Goal: Task Accomplishment & Management: Complete application form

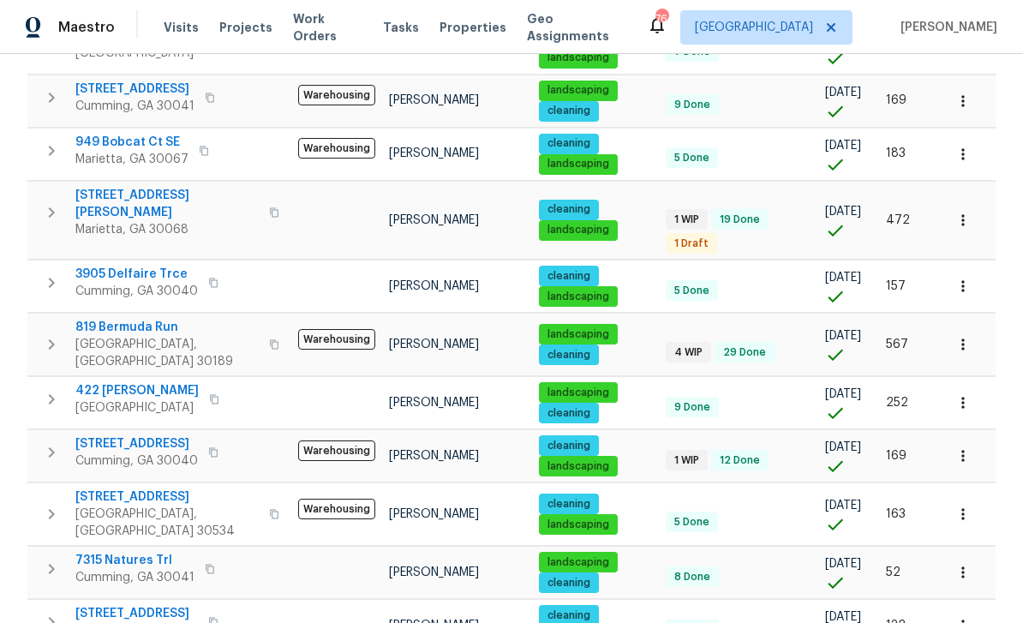
scroll to position [648, 0]
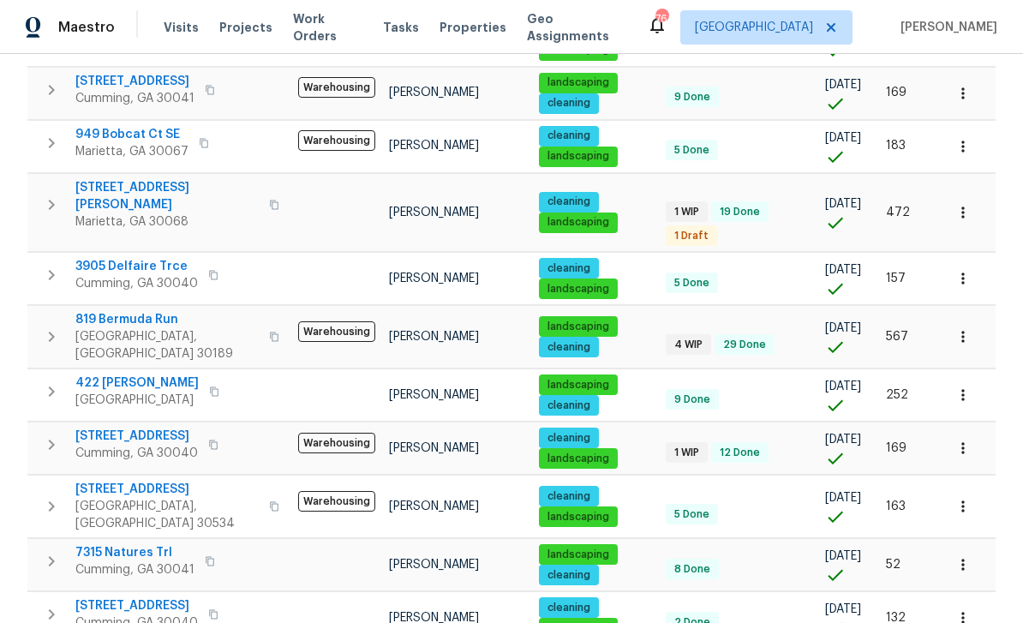
click at [111, 311] on span "819 Bermuda Run" at bounding box center [166, 319] width 183 height 17
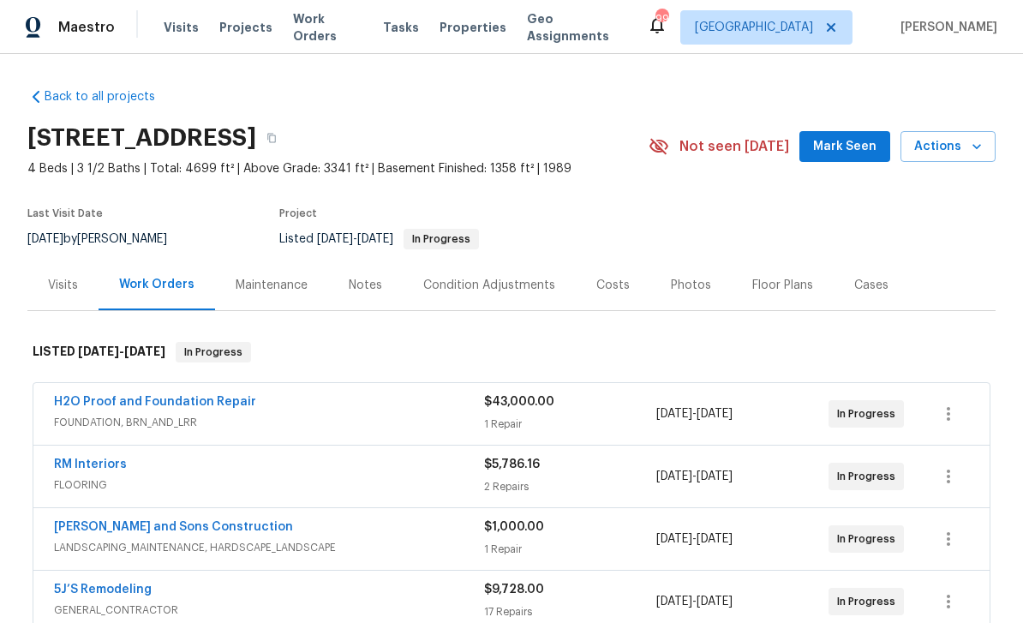
click at [129, 401] on link "H2O Proof and Foundation Repair" at bounding box center [155, 402] width 202 height 12
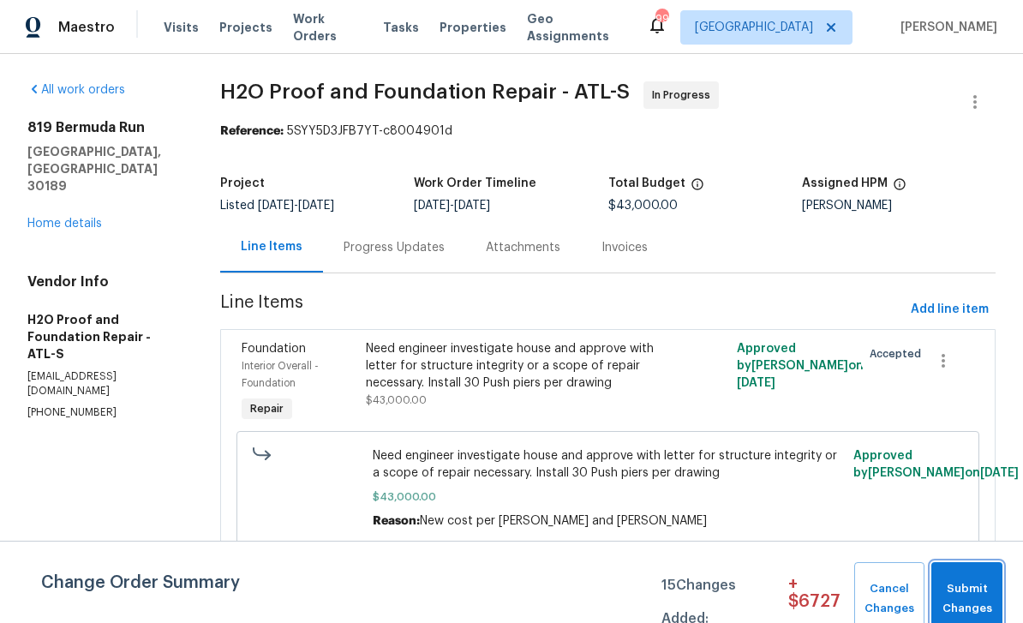
click at [990, 608] on span "Submit Changes" at bounding box center [967, 598] width 54 height 39
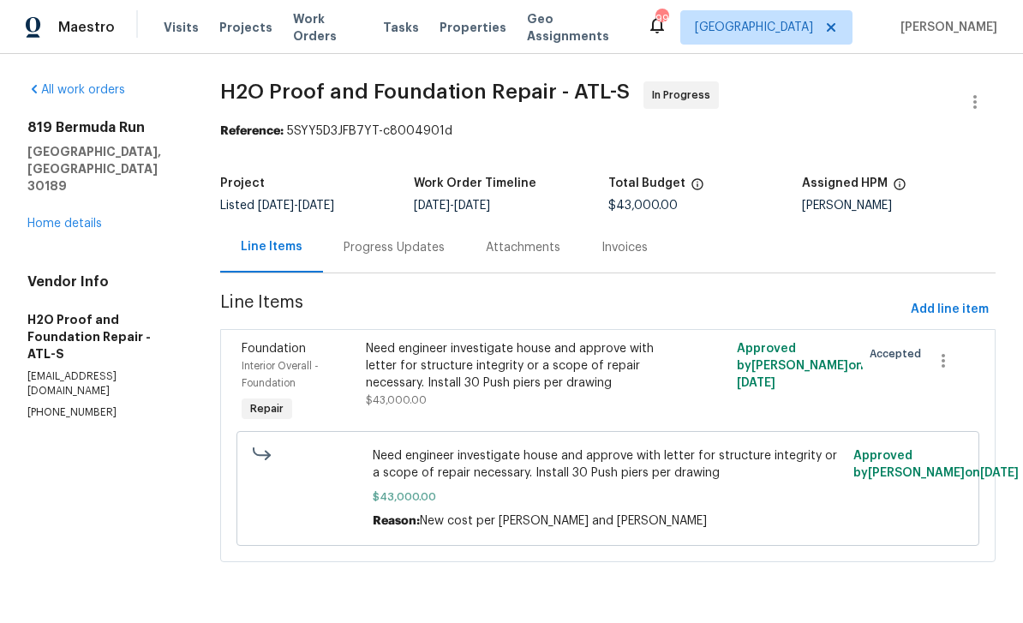
click at [57, 218] on link "Home details" at bounding box center [64, 224] width 75 height 12
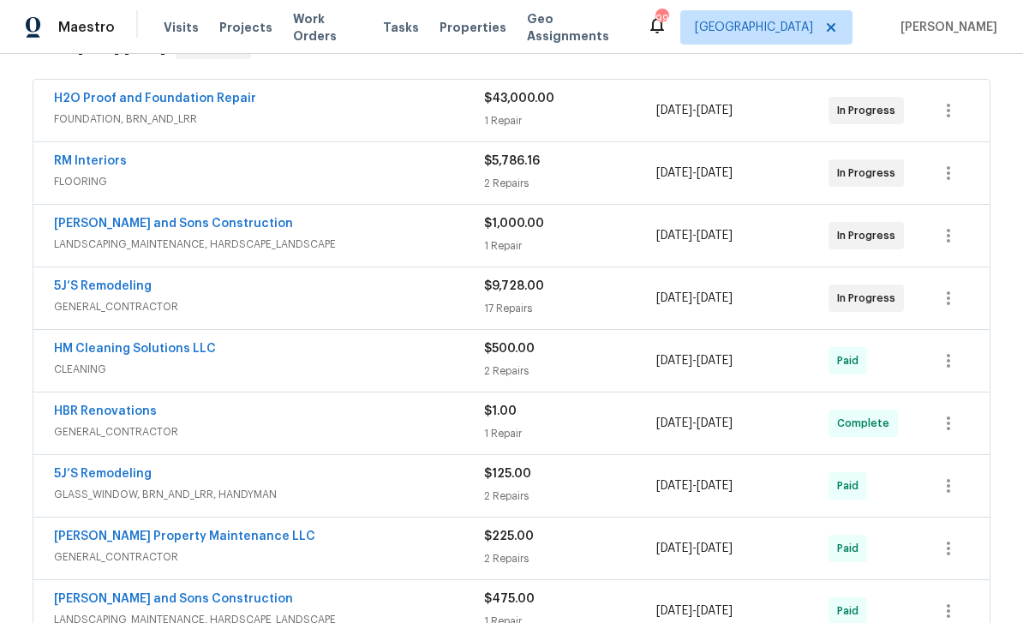
scroll to position [305, 0]
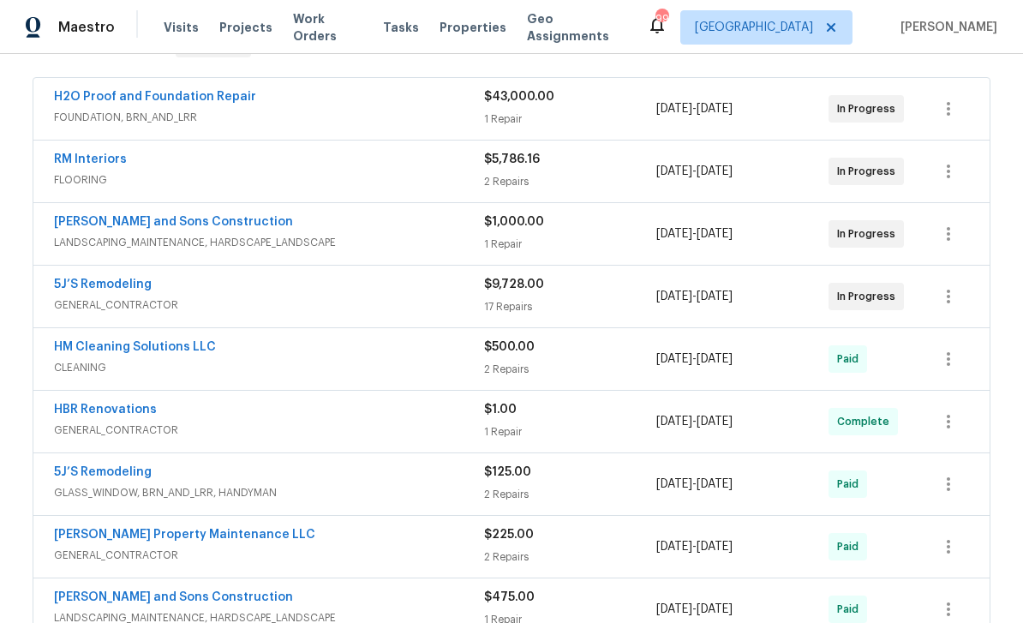
click at [87, 411] on link "HBR Renovations" at bounding box center [105, 409] width 103 height 12
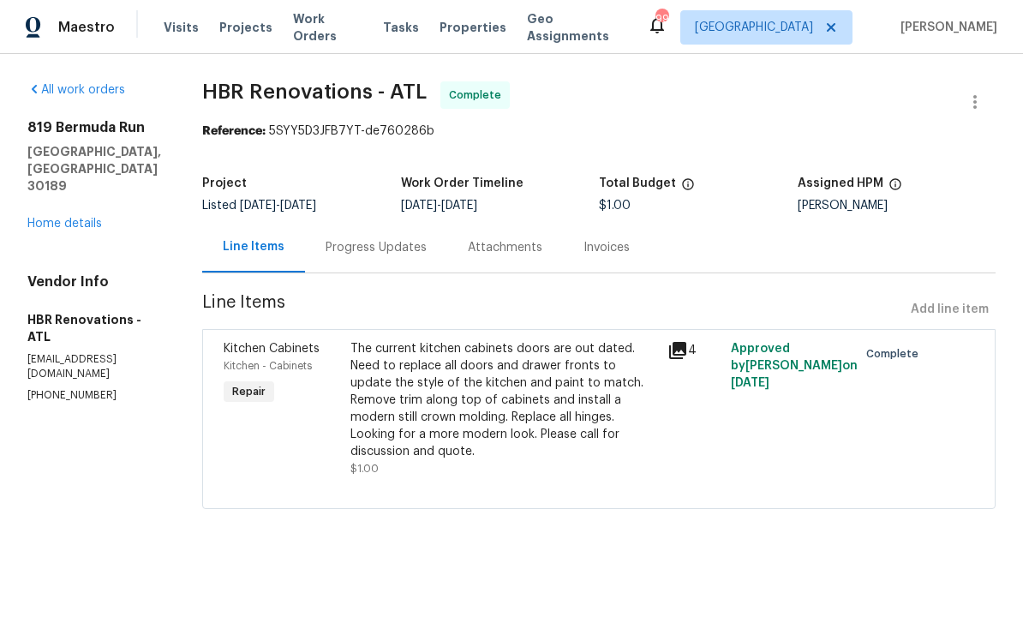
click at [349, 252] on div "Progress Updates" at bounding box center [375, 247] width 101 height 17
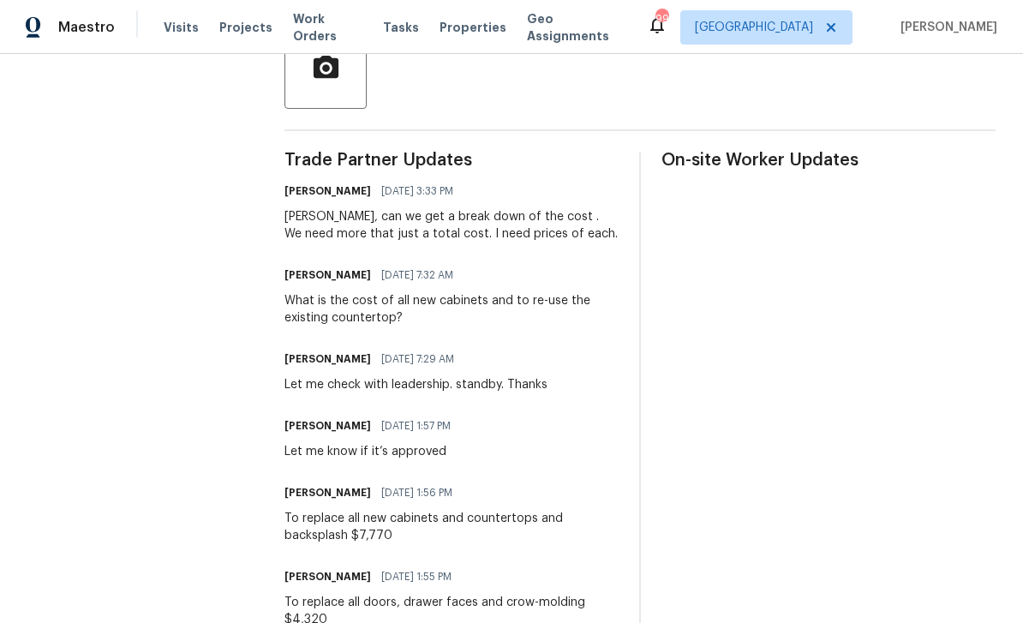
scroll to position [429, 0]
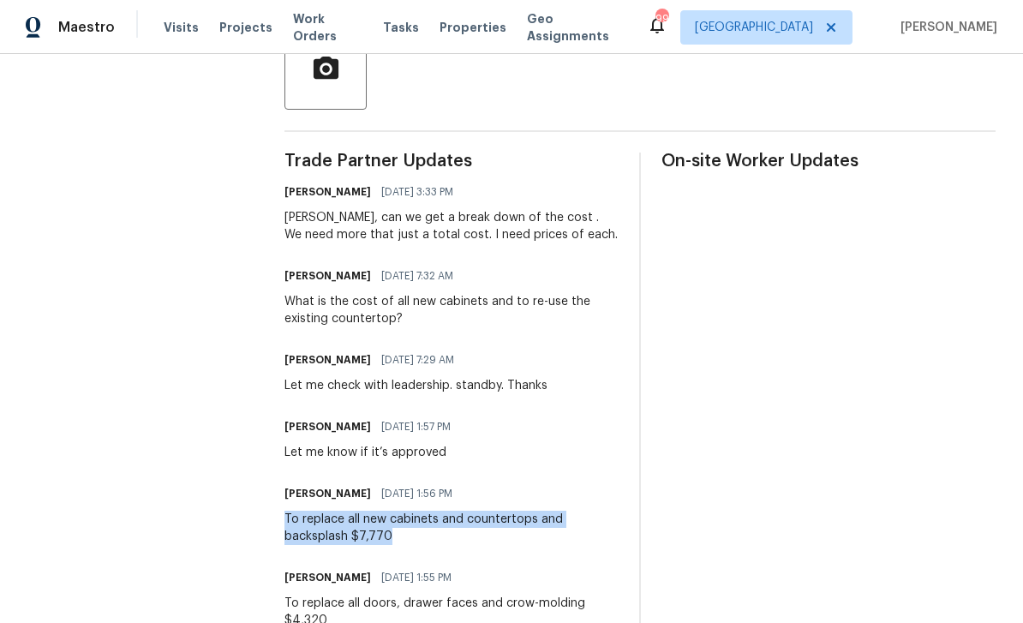
copy div "To replace all new cabinets and countertops and backsplash $7,770"
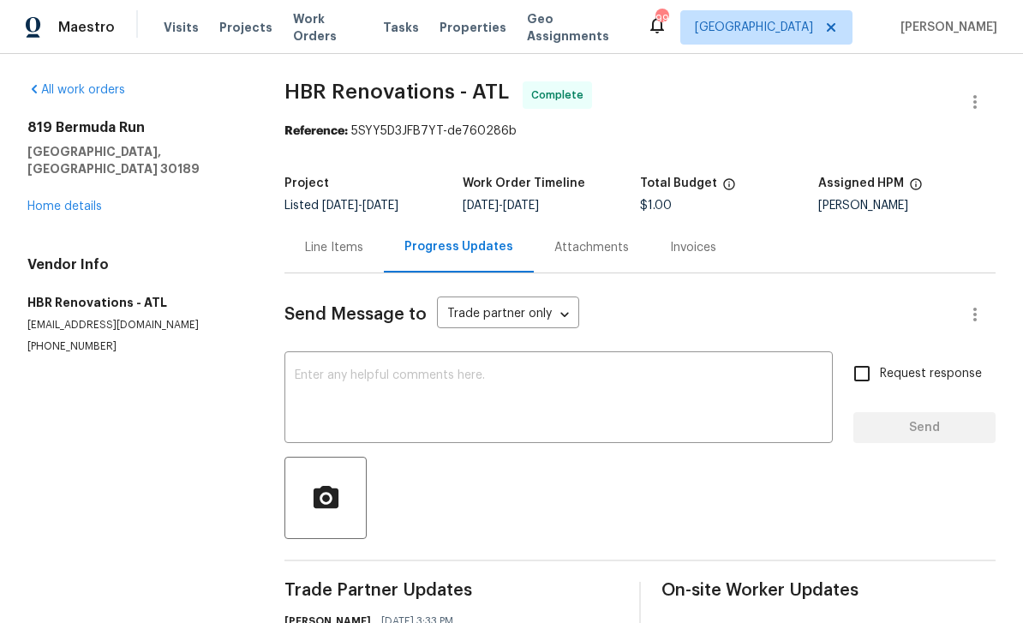
scroll to position [0, 0]
click at [65, 200] on link "Home details" at bounding box center [64, 206] width 75 height 12
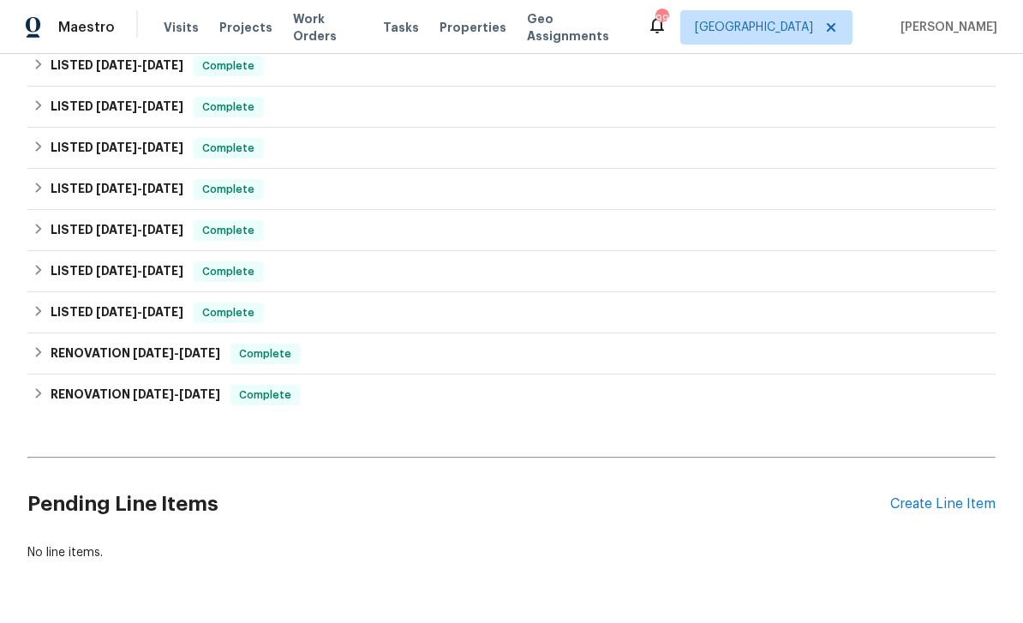
scroll to position [1751, 0]
click at [934, 508] on div "Create Line Item" at bounding box center [942, 505] width 105 height 16
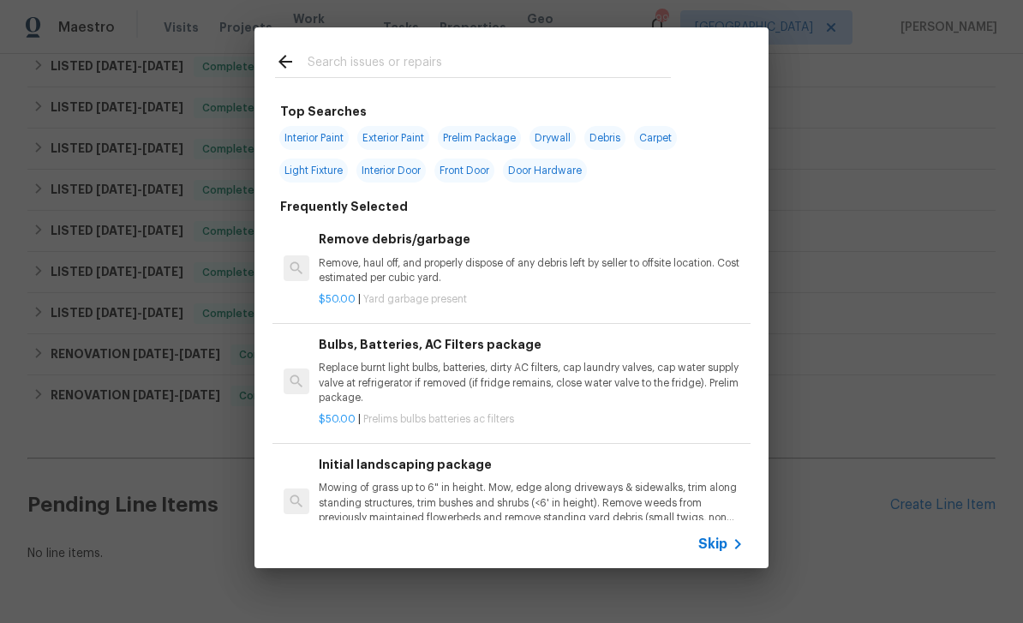
click at [343, 58] on input "text" at bounding box center [488, 64] width 363 height 26
type input "Cabinets"
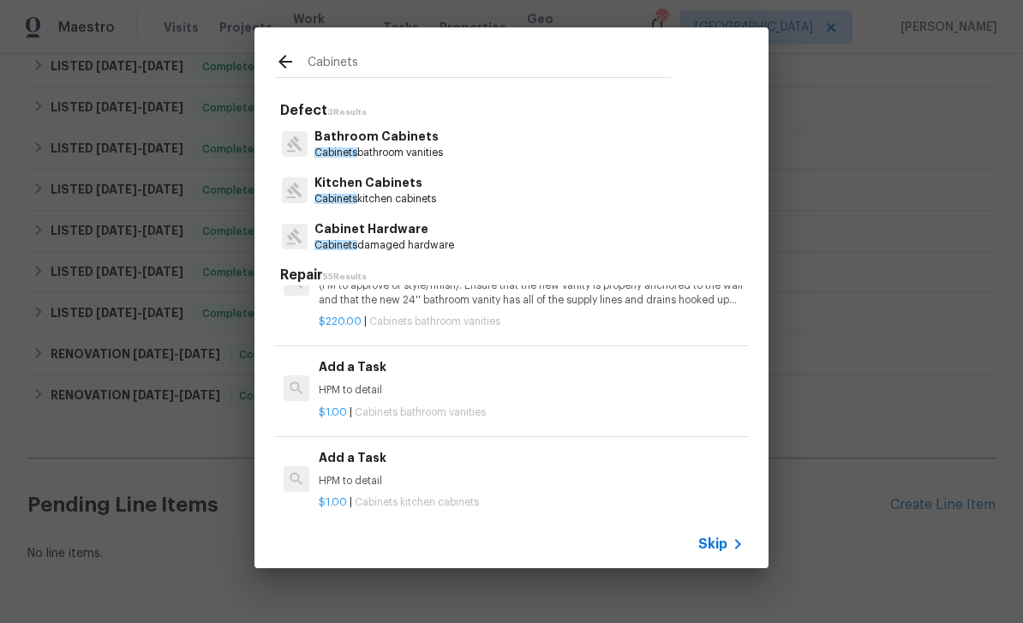
scroll to position [3350, 0]
click at [645, 486] on div "$1.00 | Cabinets kitchen cabinets" at bounding box center [531, 496] width 425 height 21
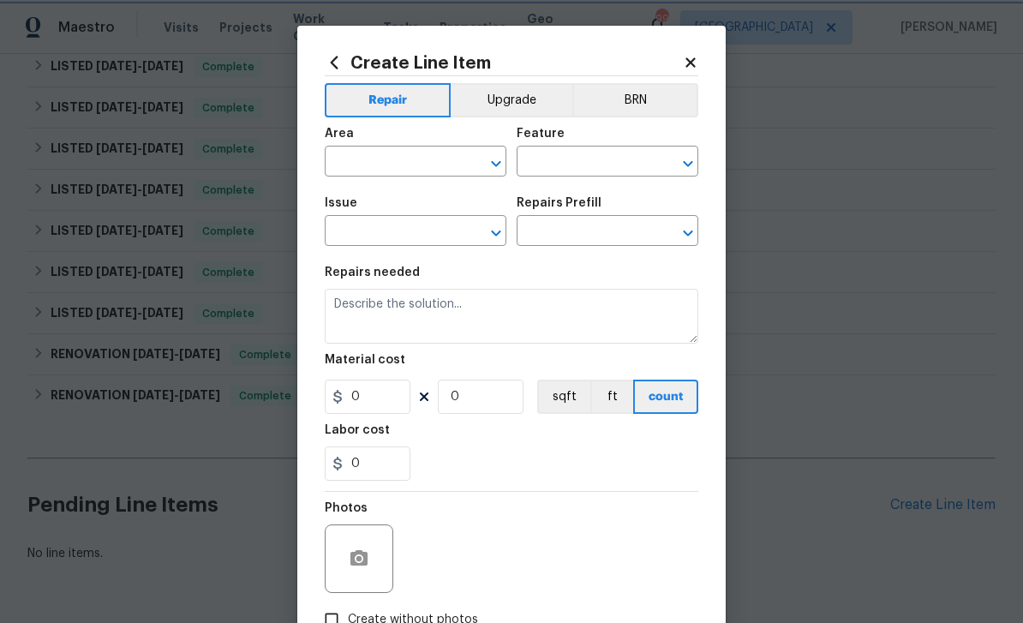
type input "Cabinets"
type input "Kitchen Cabinets"
type input "Add a Task $1.00"
type textarea "HPM to detail"
type input "1"
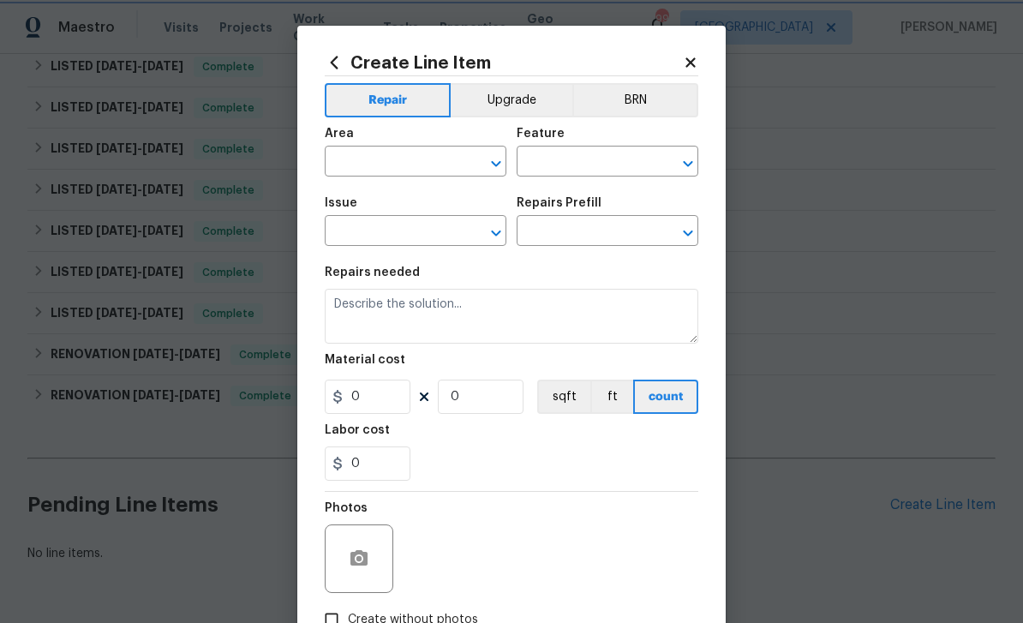
type input "1"
click at [352, 155] on input "text" at bounding box center [392, 163] width 134 height 27
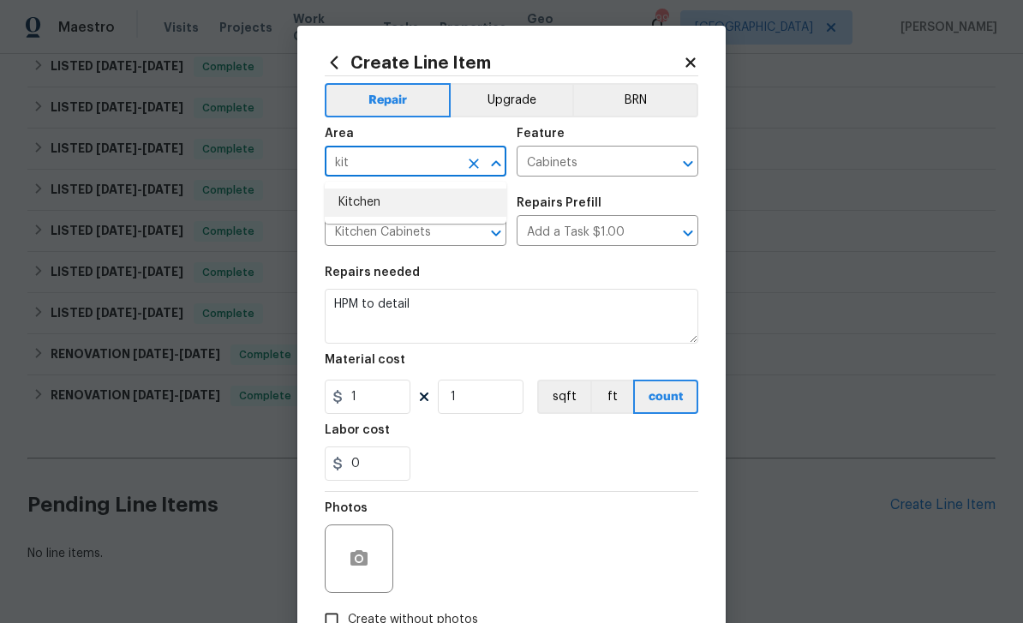
click at [351, 192] on li "Kitchen" at bounding box center [416, 202] width 182 height 28
type input "Kitchen"
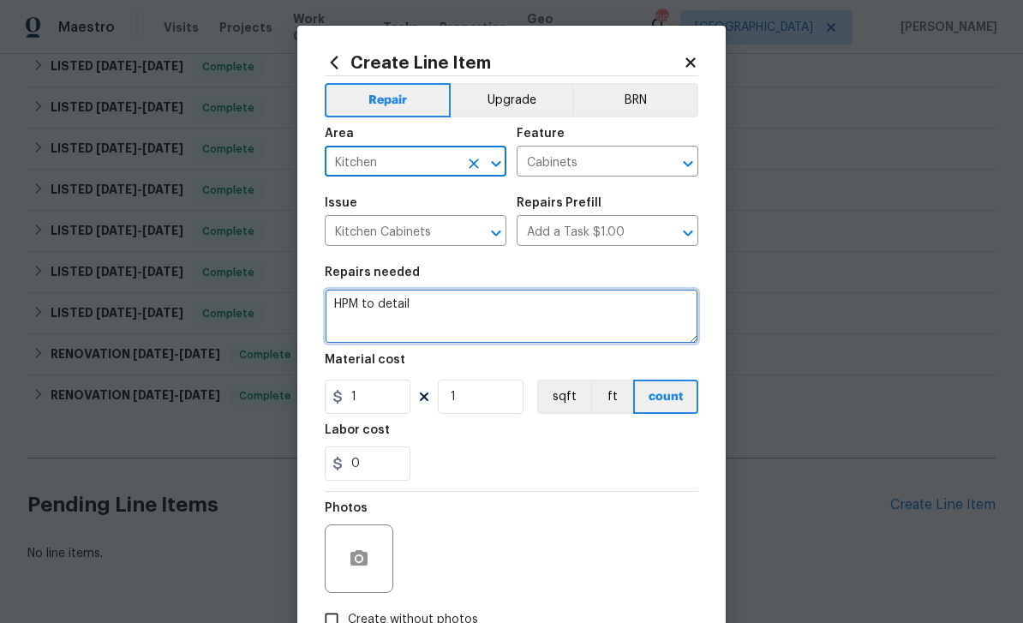
click at [411, 313] on textarea "HPM to detail" at bounding box center [511, 316] width 373 height 55
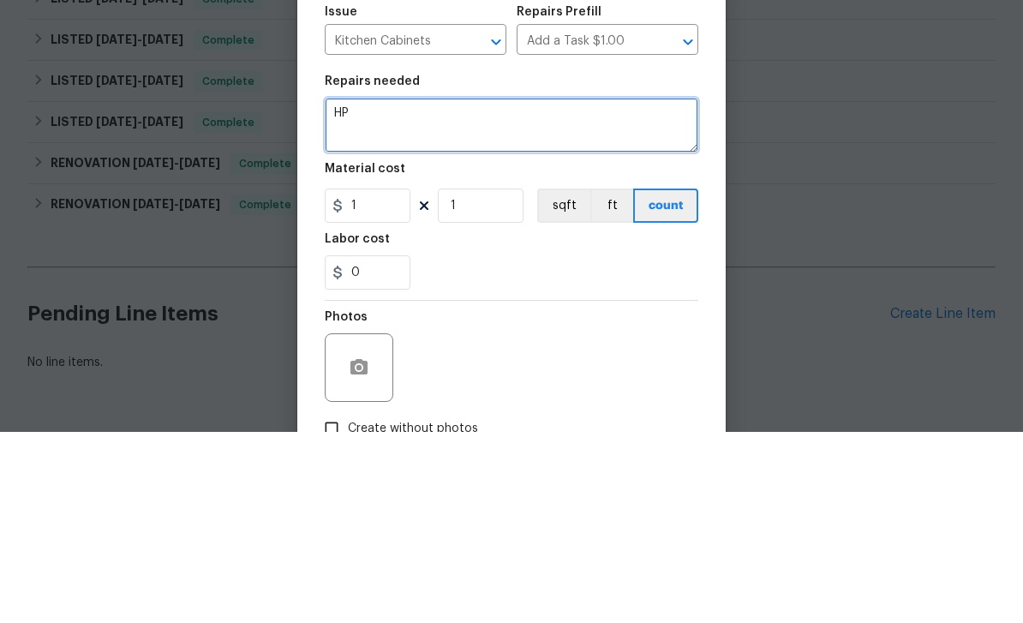
type textarea "H"
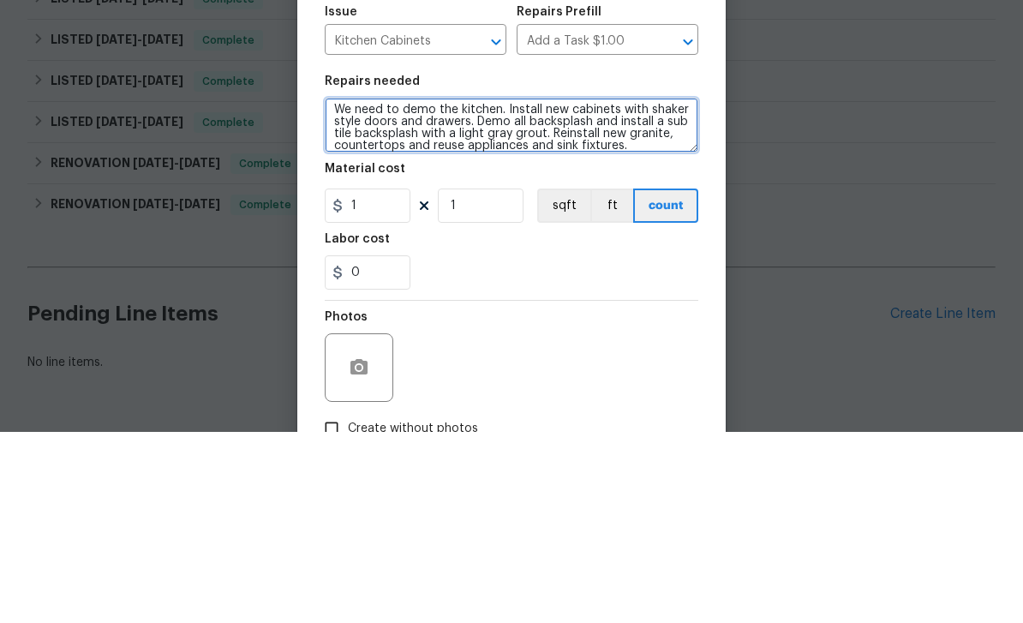
scroll to position [3, 0]
type textarea "We need to demo the kitchen. Install new cabinets with shaker style doors and d…"
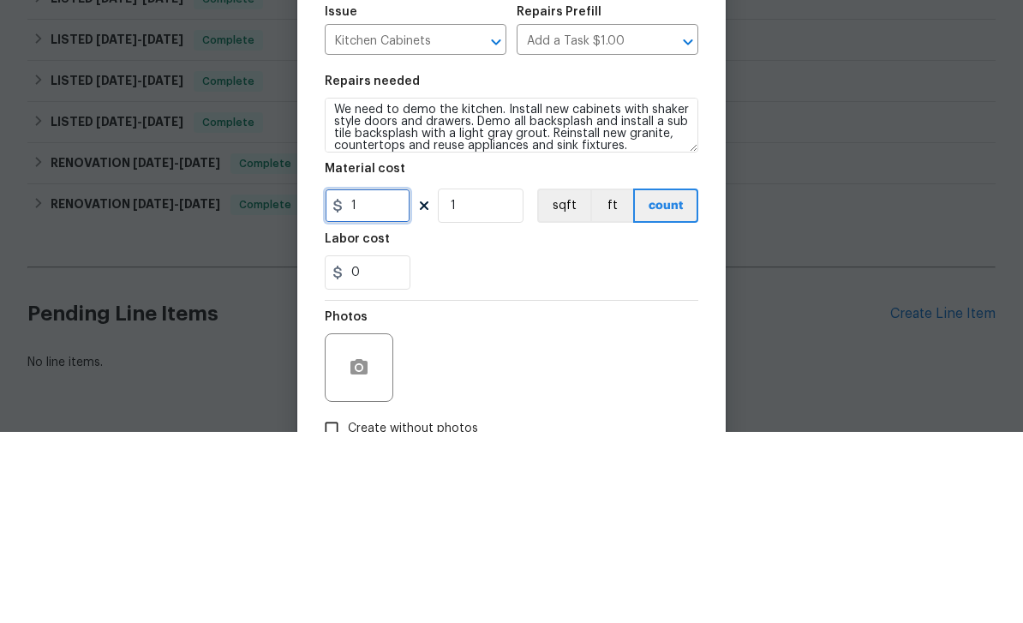
click at [367, 379] on input "1" at bounding box center [368, 396] width 86 height 34
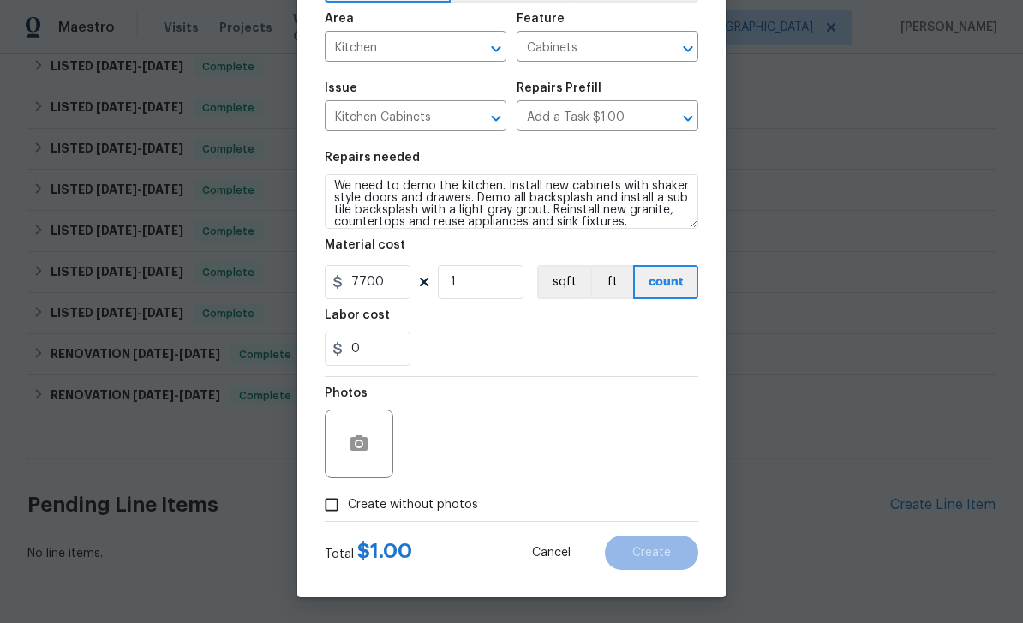
scroll to position [118, 0]
type input "7700"
click at [337, 503] on input "Create without photos" at bounding box center [331, 504] width 33 height 33
checkbox input "true"
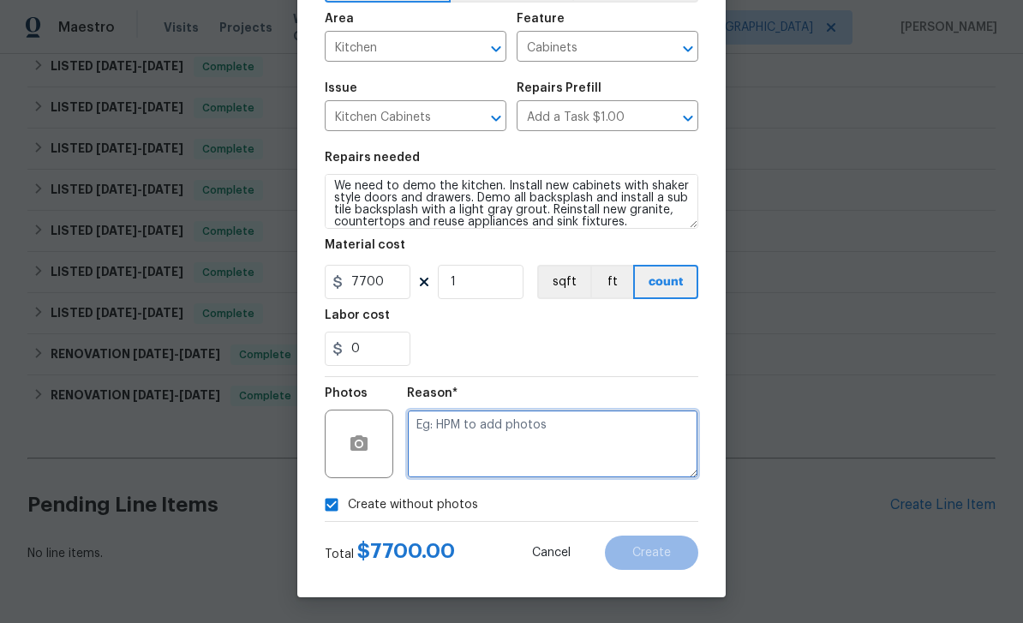
click at [615, 437] on textarea at bounding box center [552, 443] width 291 height 69
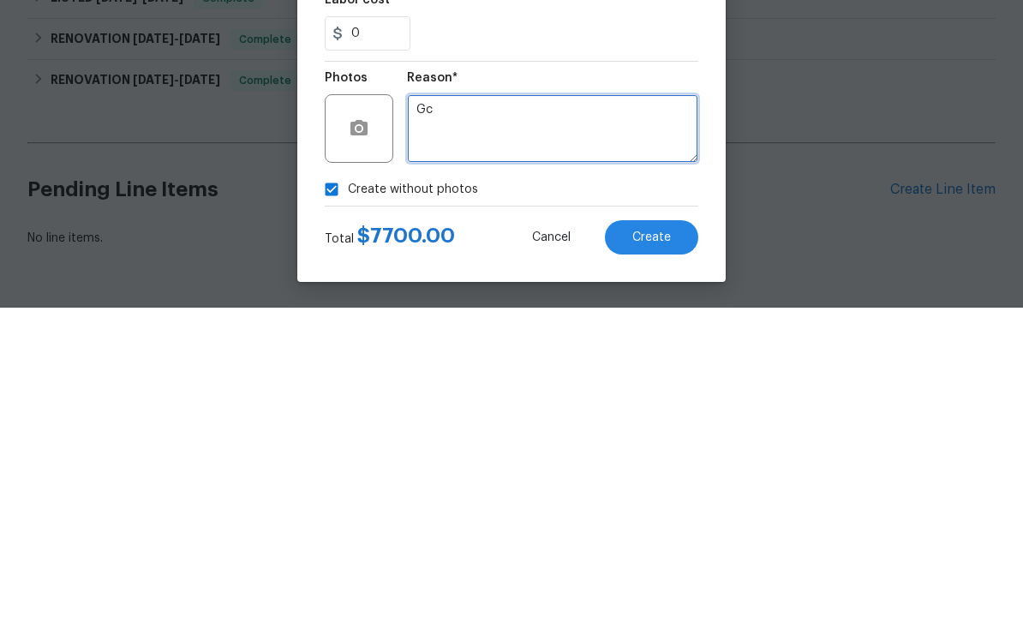
type textarea "Gc"
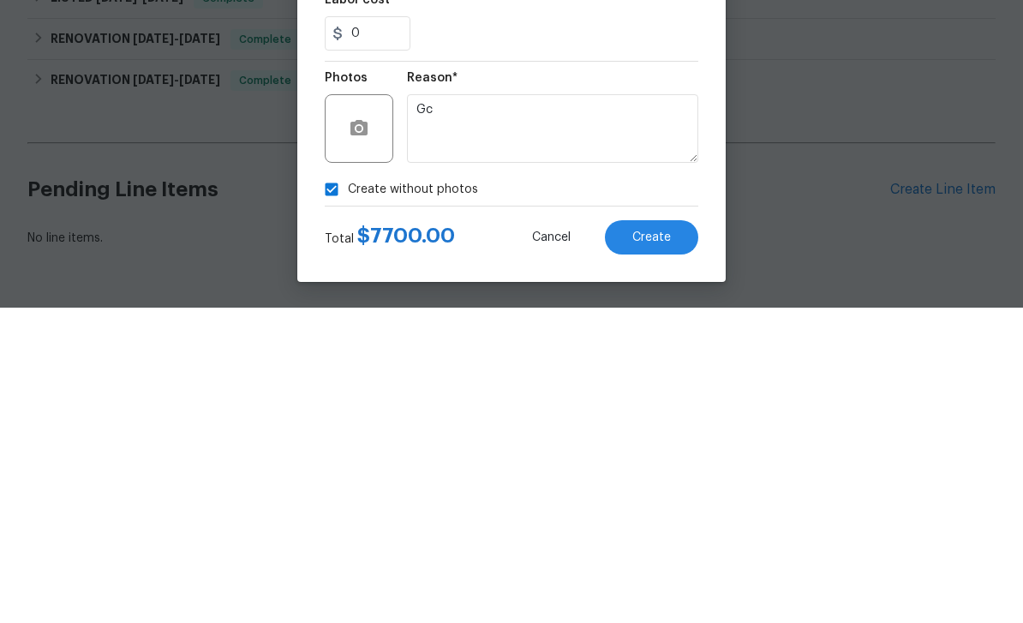
click at [664, 535] on button "Create" at bounding box center [651, 552] width 93 height 34
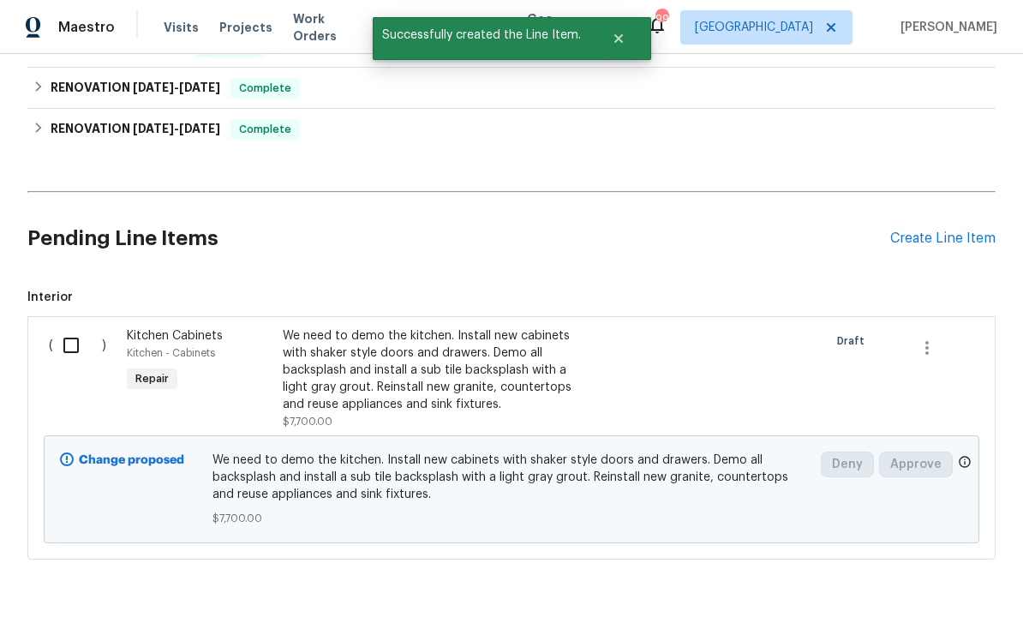
scroll to position [2015, 0]
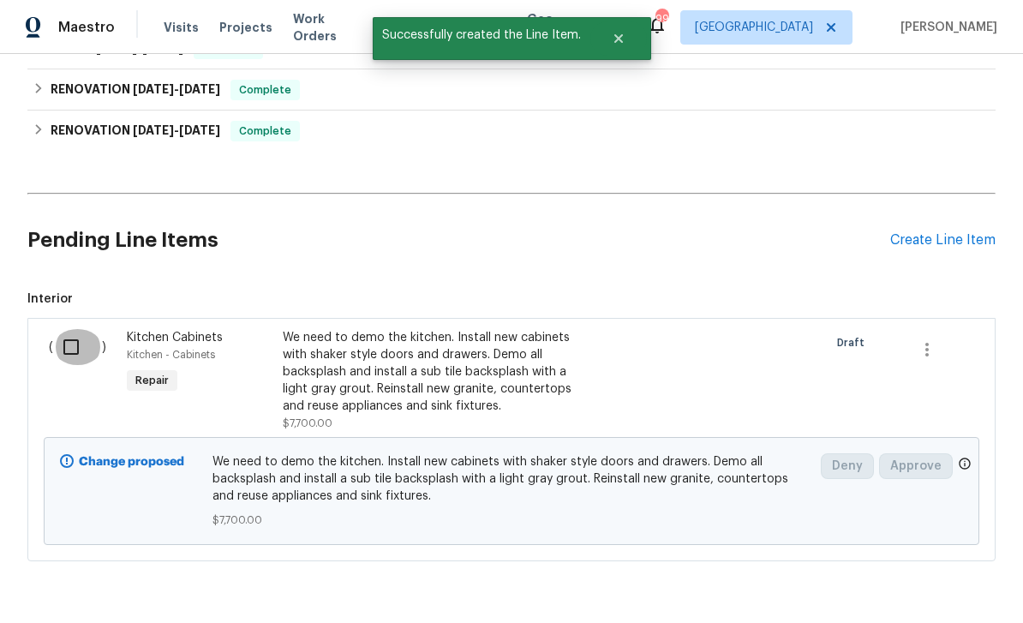
click at [69, 329] on input "checkbox" at bounding box center [77, 347] width 49 height 36
checkbox input "true"
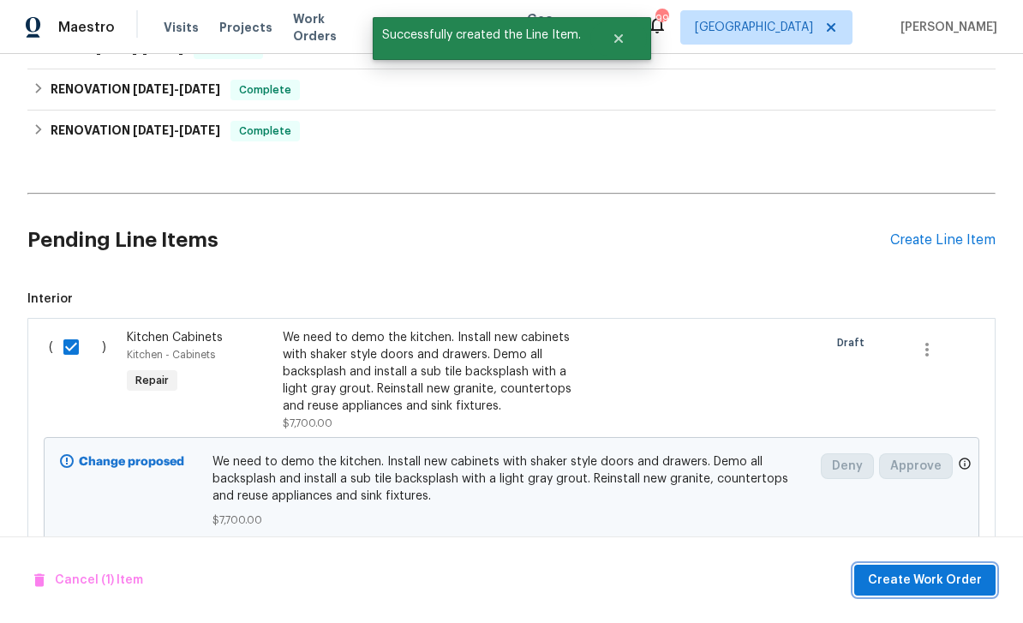
click at [941, 580] on span "Create Work Order" at bounding box center [925, 580] width 114 height 21
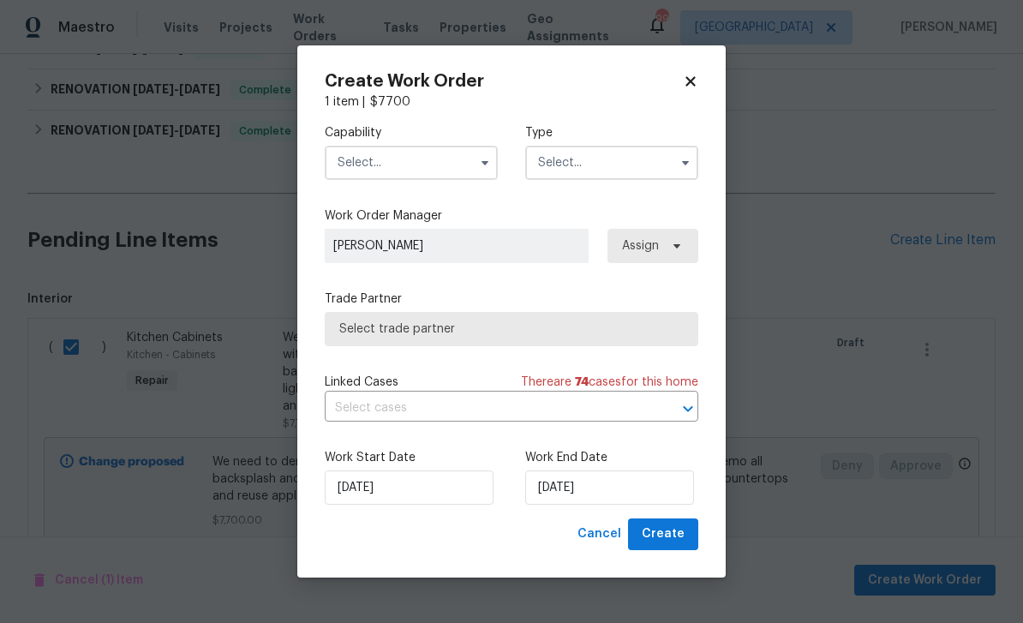
click at [363, 164] on input "text" at bounding box center [411, 163] width 173 height 34
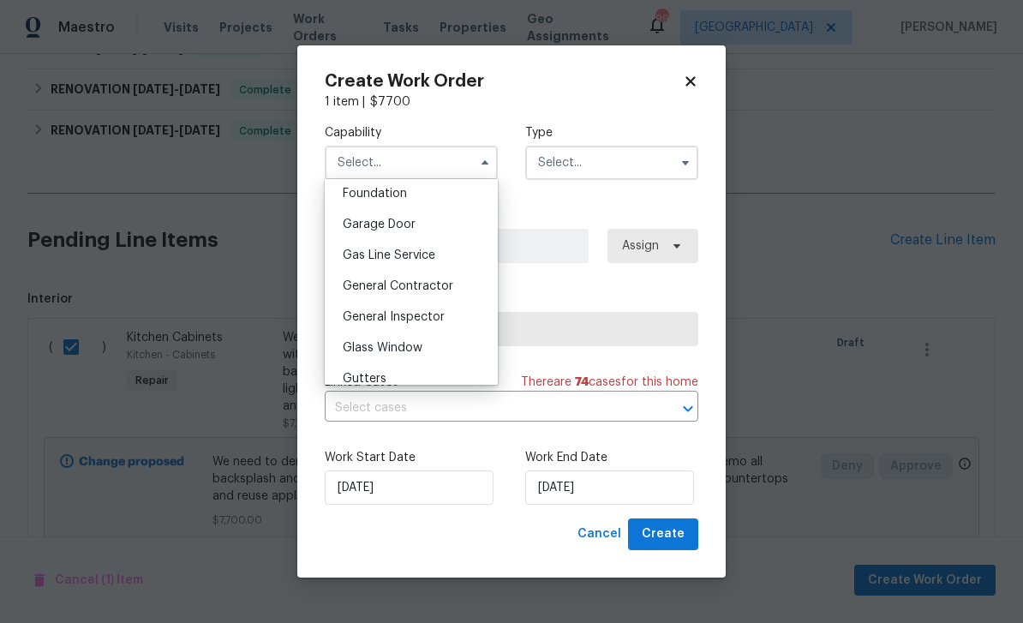
scroll to position [763, 0]
click at [355, 247] on div "General Contractor" at bounding box center [411, 254] width 164 height 31
type input "General Contractor"
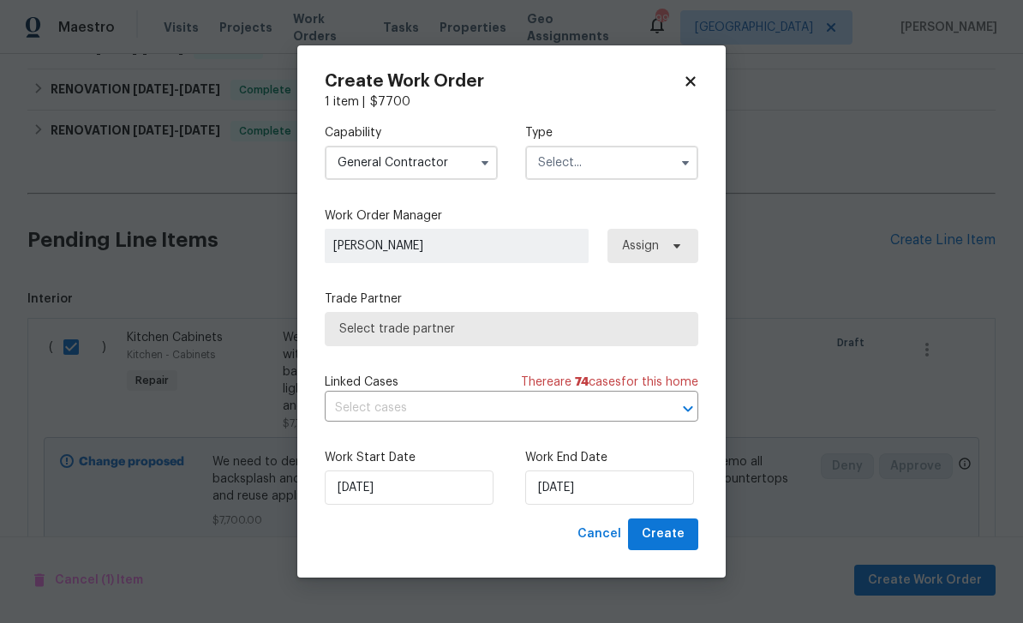
click at [649, 164] on input "text" at bounding box center [611, 163] width 173 height 34
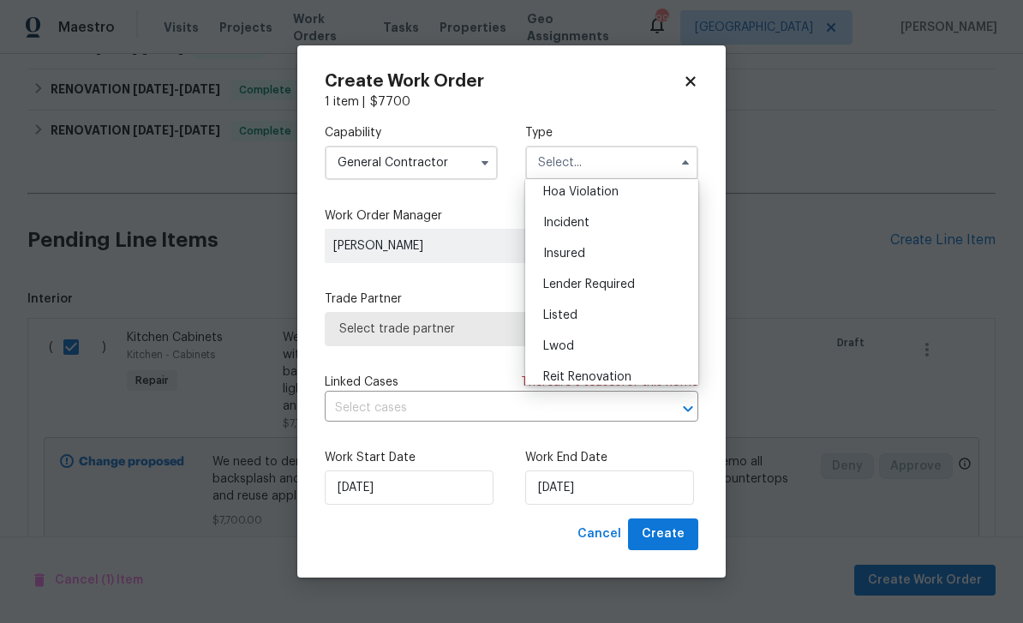
scroll to position [47, 0]
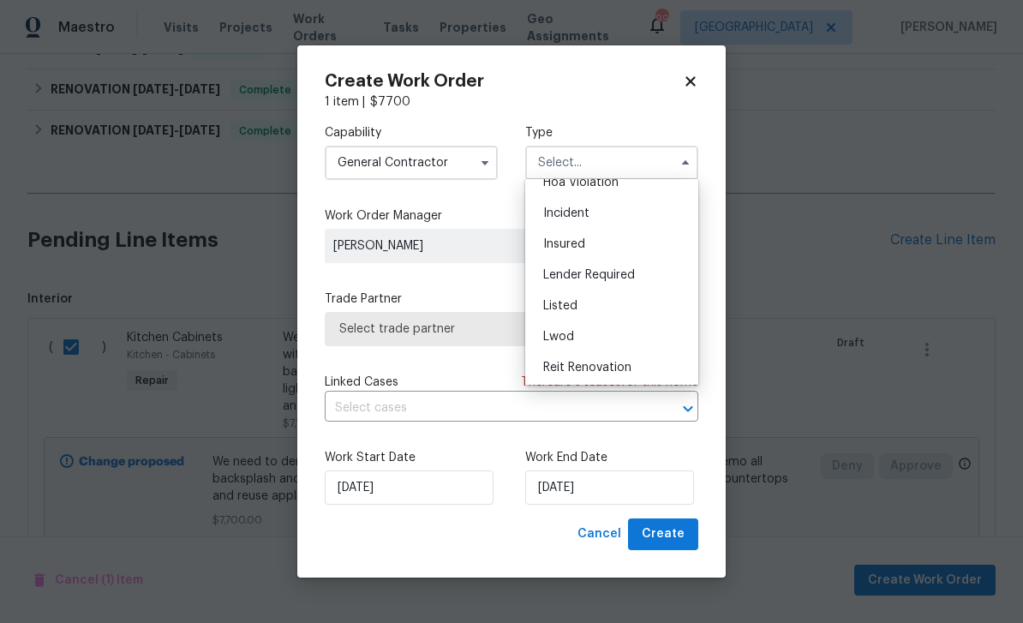
click at [656, 299] on div "Listed" at bounding box center [611, 305] width 164 height 31
type input "Listed"
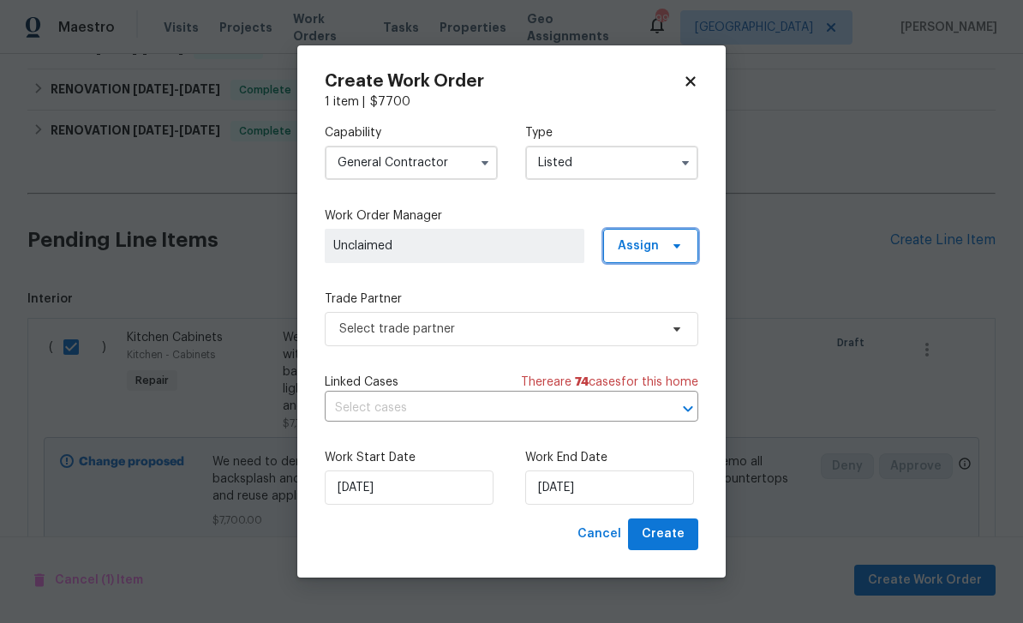
click at [640, 243] on span "Assign" at bounding box center [637, 245] width 41 height 17
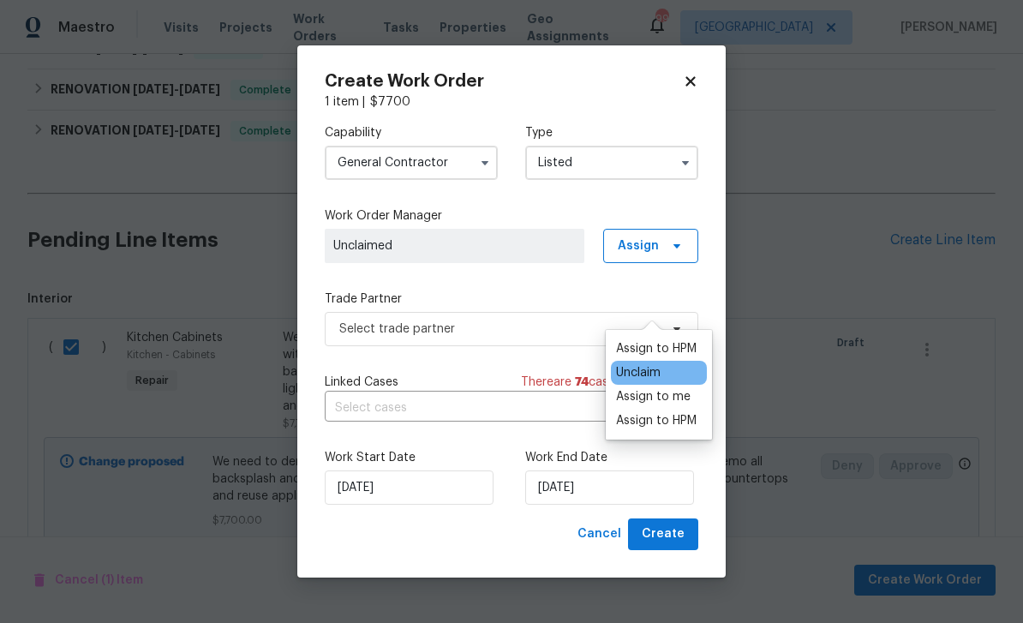
click at [675, 340] on div "Assign to HPM" at bounding box center [656, 348] width 81 height 17
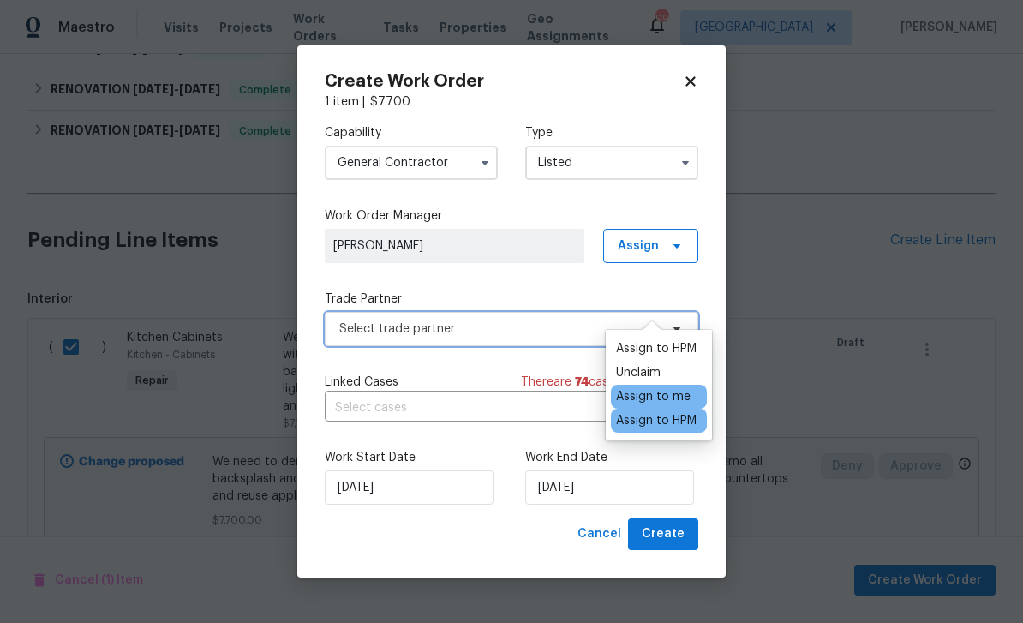
click at [548, 320] on span "Select trade partner" at bounding box center [498, 328] width 319 height 17
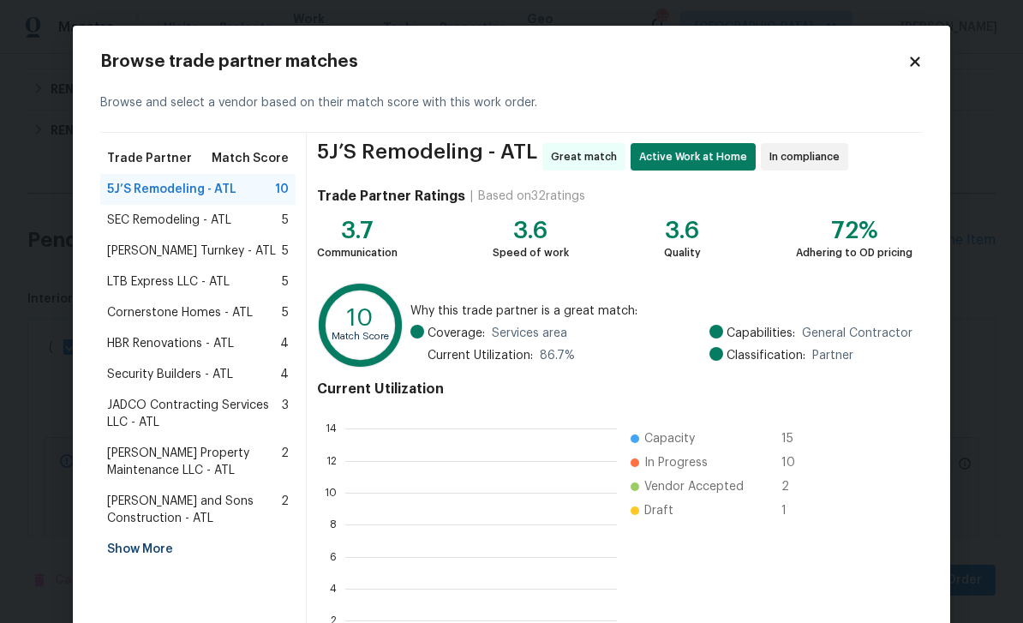
scroll to position [2, 2]
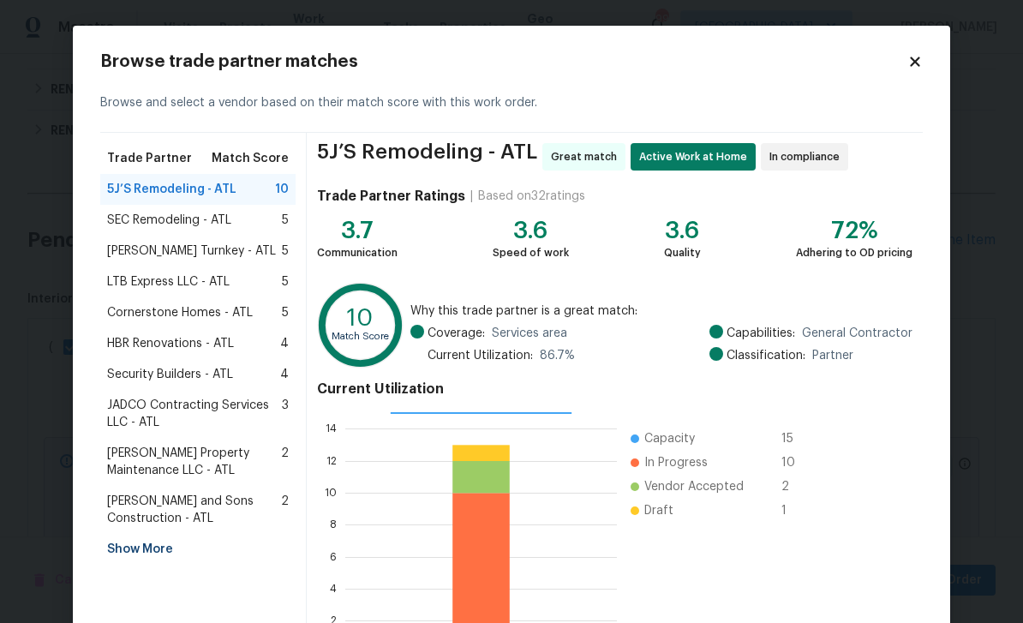
click at [137, 331] on div "HBR Renovations - ATL 4" at bounding box center [197, 343] width 195 height 31
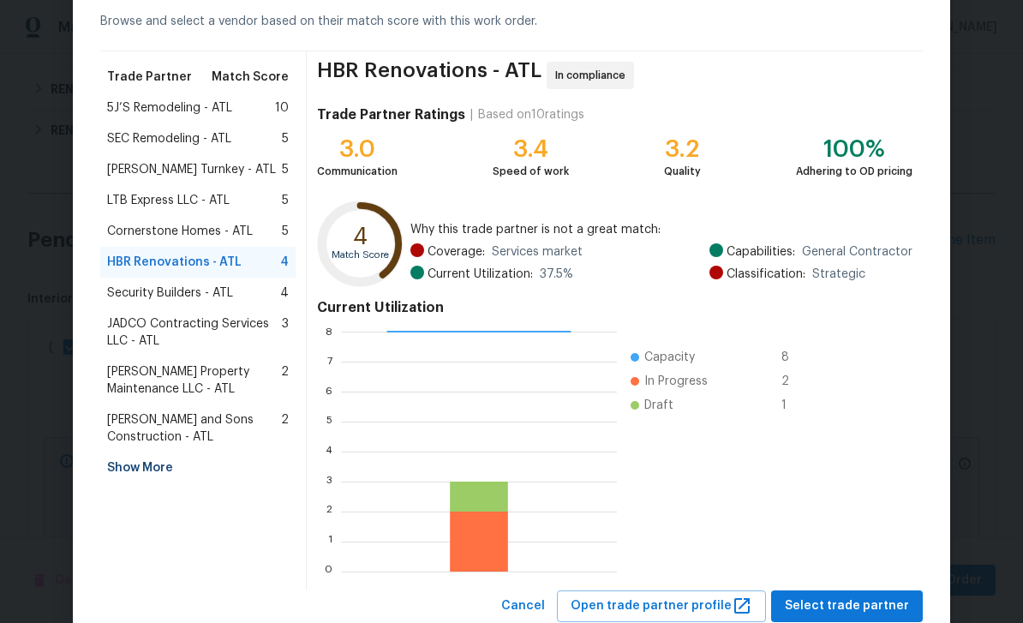
scroll to position [82, 0]
click at [858, 606] on span "Select trade partner" at bounding box center [846, 604] width 124 height 21
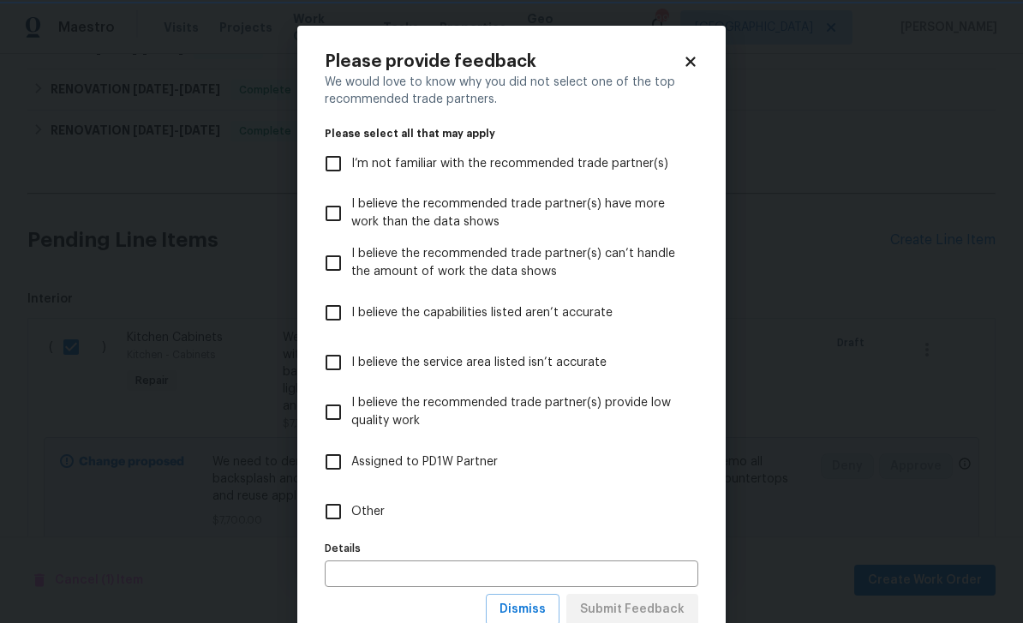
scroll to position [0, 0]
click at [325, 518] on input "Other" at bounding box center [333, 511] width 36 height 36
checkbox input "true"
click at [664, 611] on span "Submit Feedback" at bounding box center [632, 609] width 104 height 21
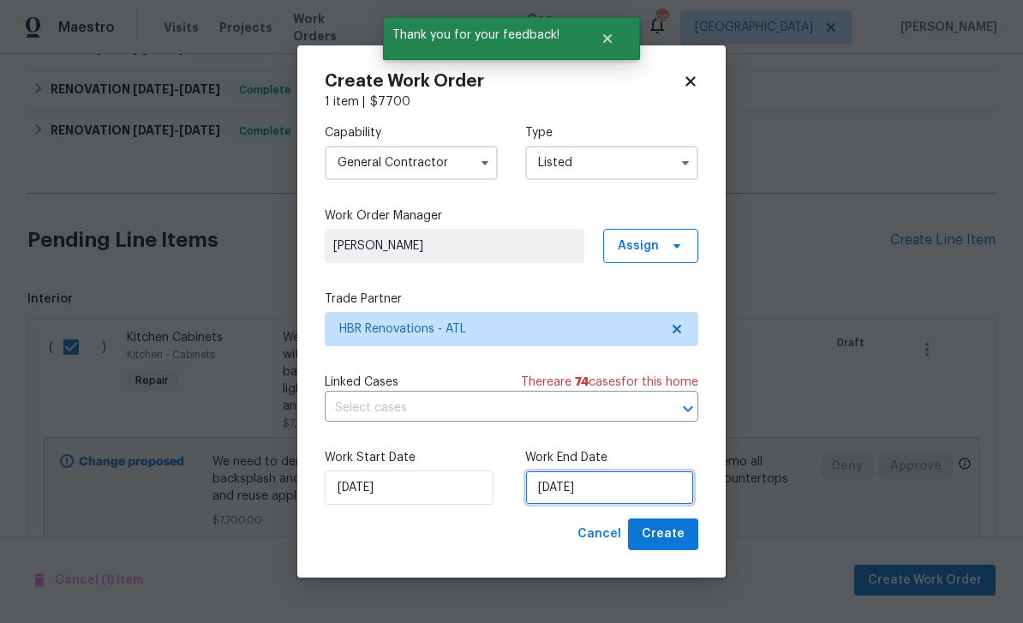
click at [643, 497] on input "8/28/2025" at bounding box center [609, 487] width 169 height 34
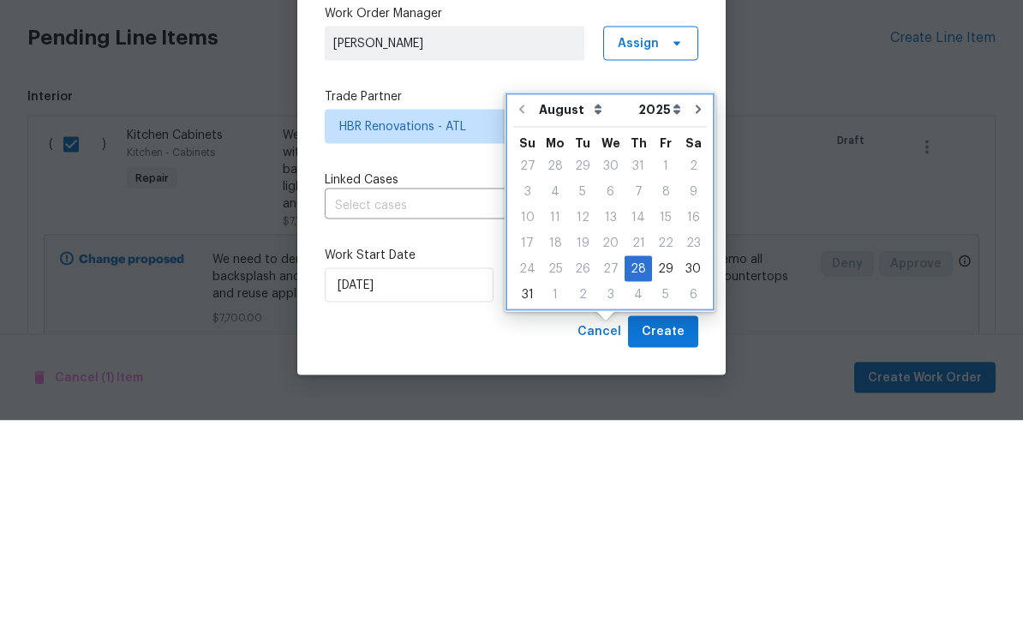
click at [691, 305] on icon "Go to next month" at bounding box center [698, 312] width 14 height 14
type input "9/28/2025"
select select "8"
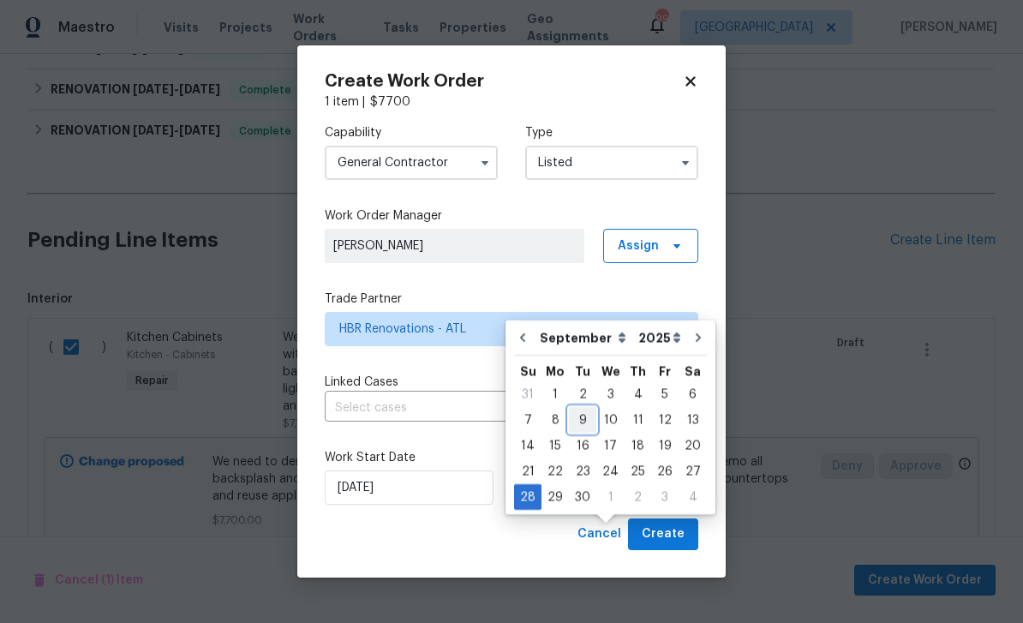
click at [581, 408] on div "9" at bounding box center [582, 420] width 27 height 24
type input "9/9/2025"
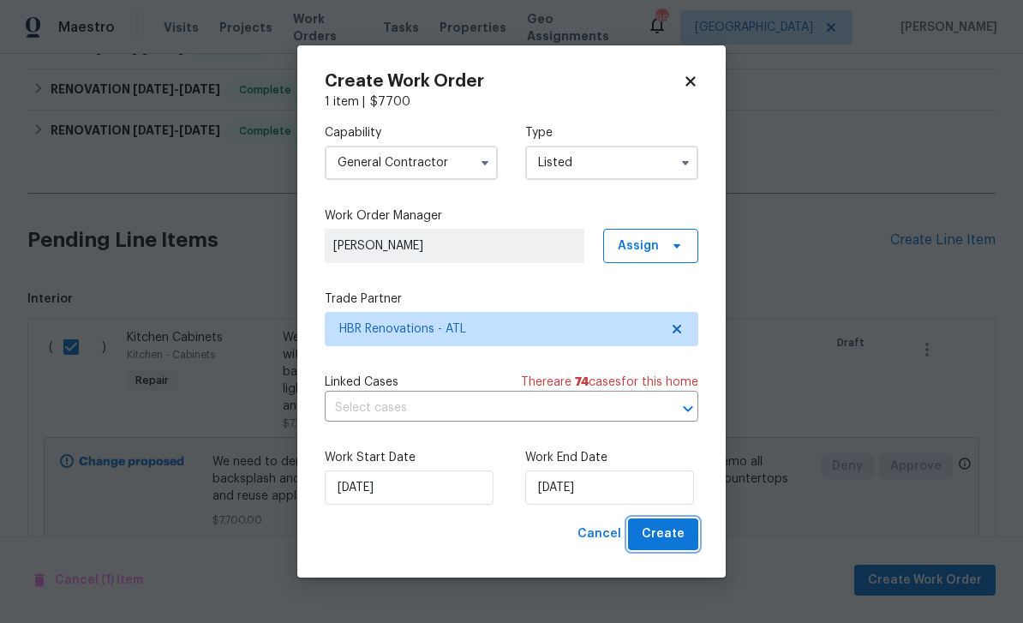
click at [678, 535] on span "Create" at bounding box center [662, 533] width 43 height 21
checkbox input "false"
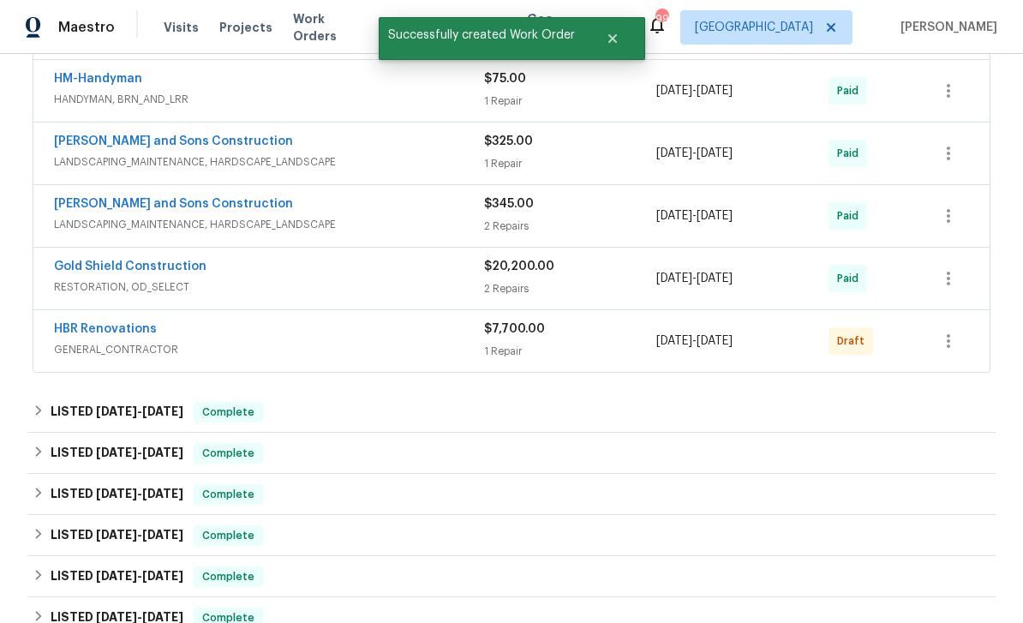
scroll to position [1385, 0]
click at [951, 331] on icon "button" at bounding box center [948, 341] width 21 height 21
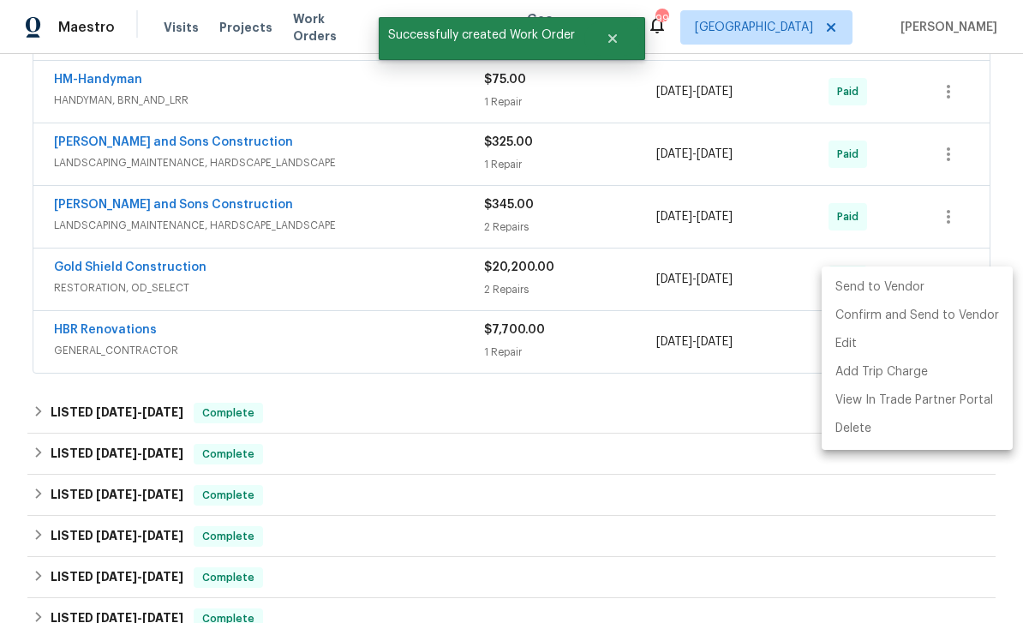
click at [915, 283] on li "Send to Vendor" at bounding box center [916, 287] width 191 height 28
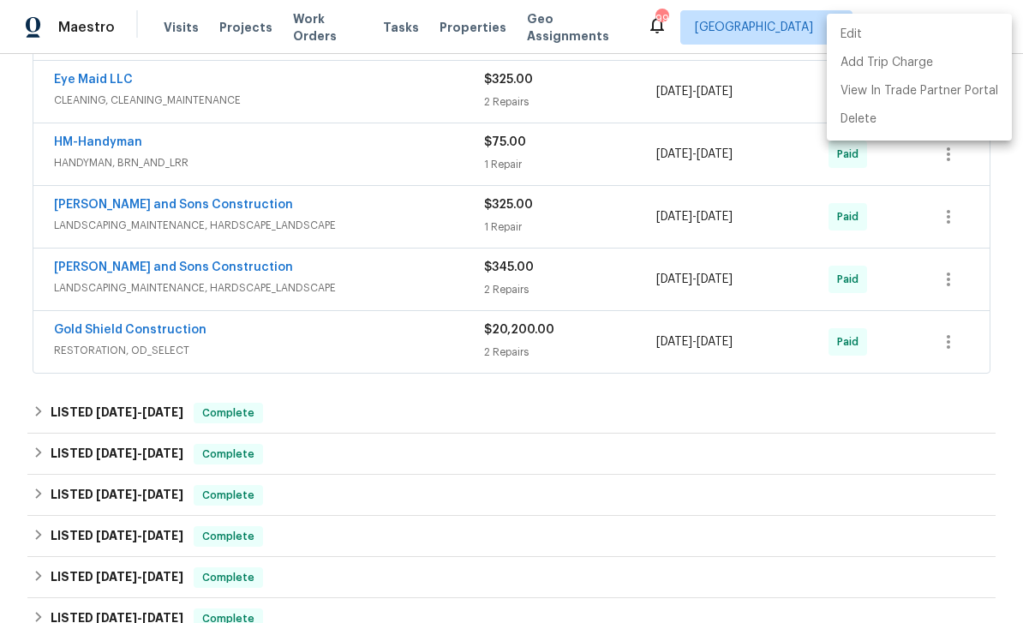
click at [932, 396] on div at bounding box center [511, 311] width 1023 height 623
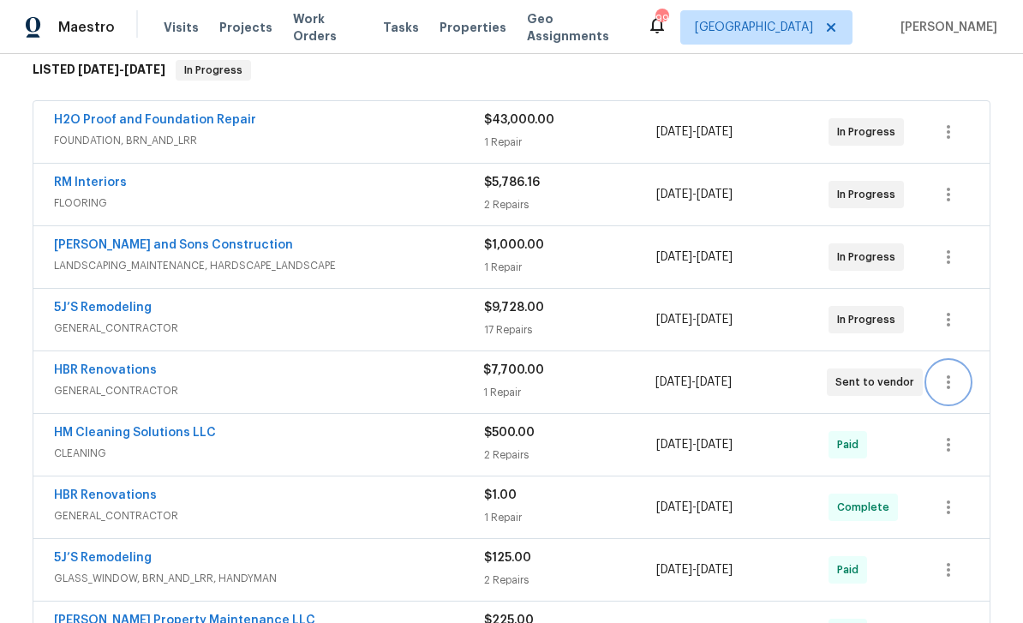
scroll to position [285, 0]
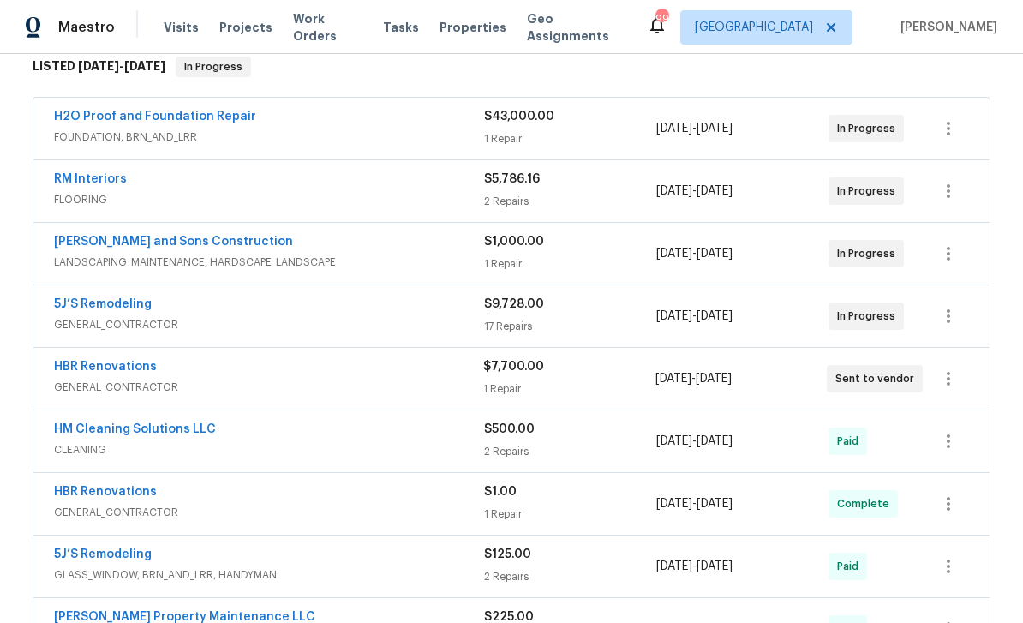
click at [87, 361] on link "HBR Renovations" at bounding box center [105, 367] width 103 height 12
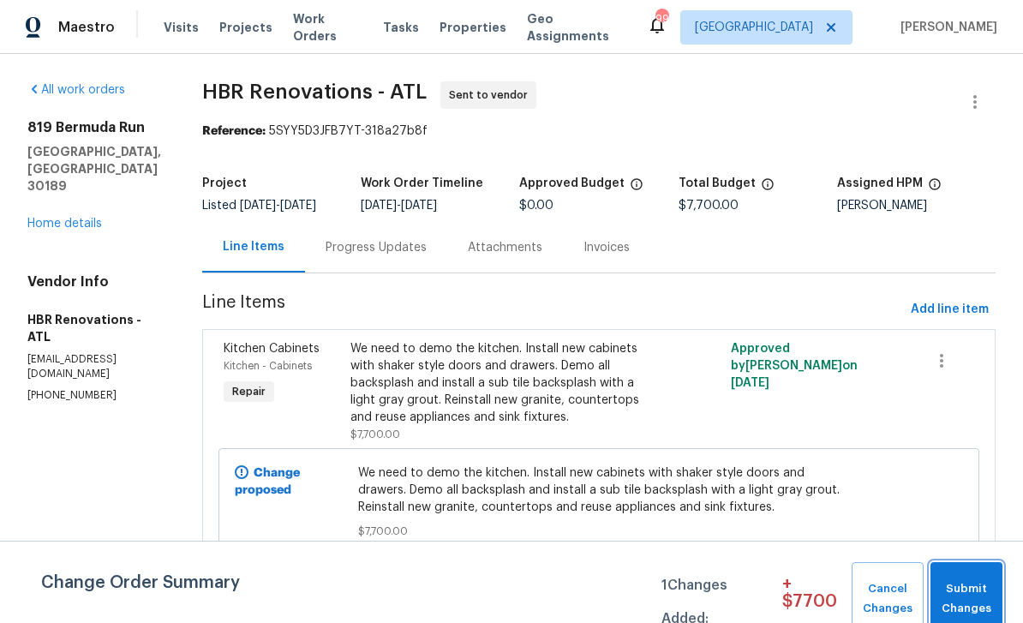
click at [981, 591] on span "Submit Changes" at bounding box center [966, 598] width 55 height 39
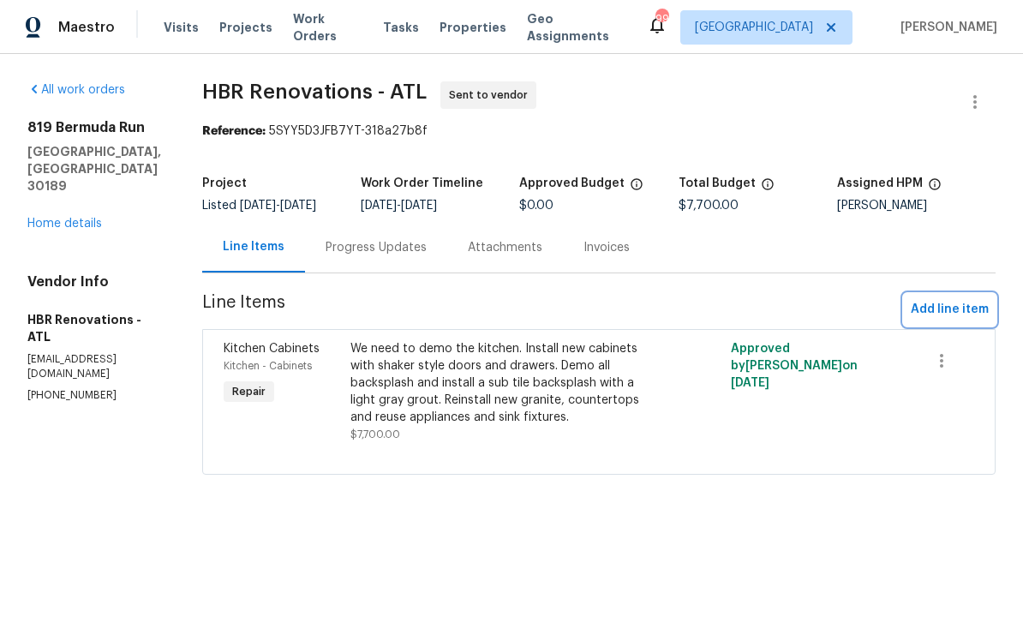
click at [951, 308] on span "Add line item" at bounding box center [949, 309] width 78 height 21
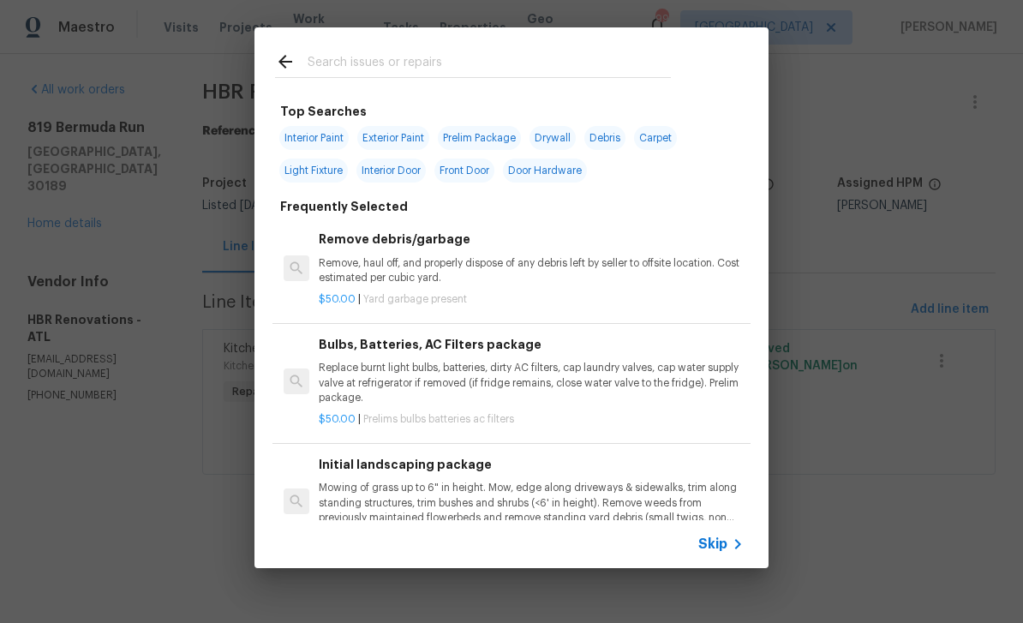
click at [332, 62] on input "text" at bounding box center [488, 64] width 363 height 26
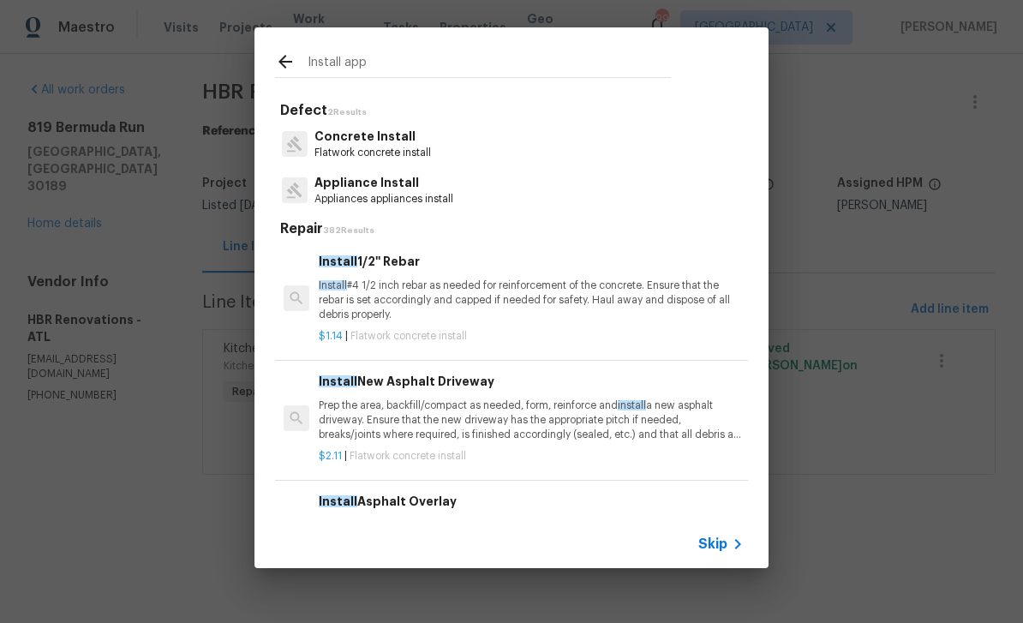
type input "Install appl"
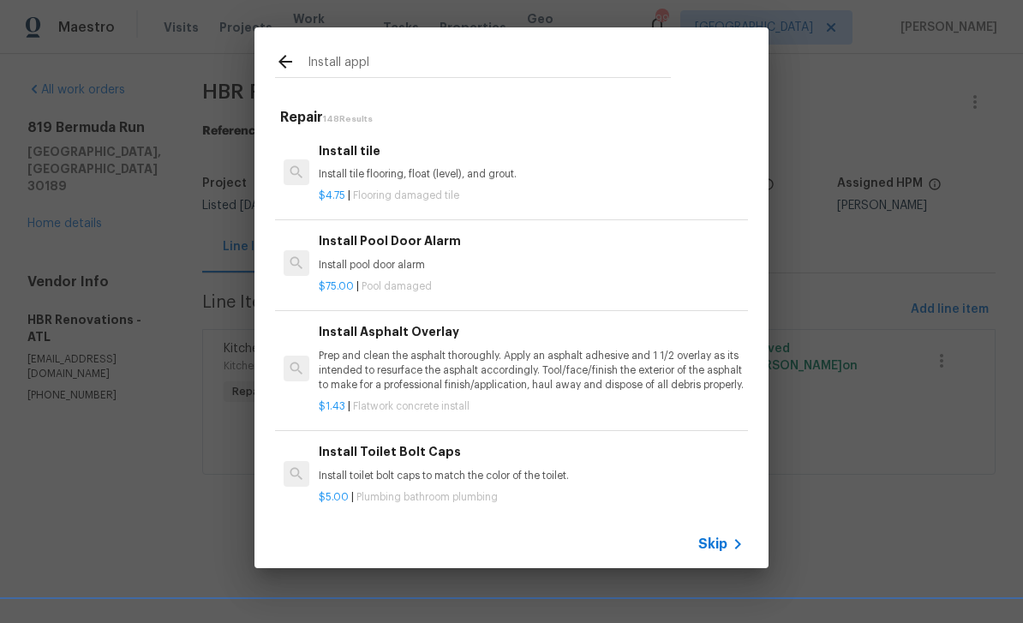
click at [363, 170] on p "Install tile flooring, float (level), and grout." at bounding box center [531, 174] width 425 height 15
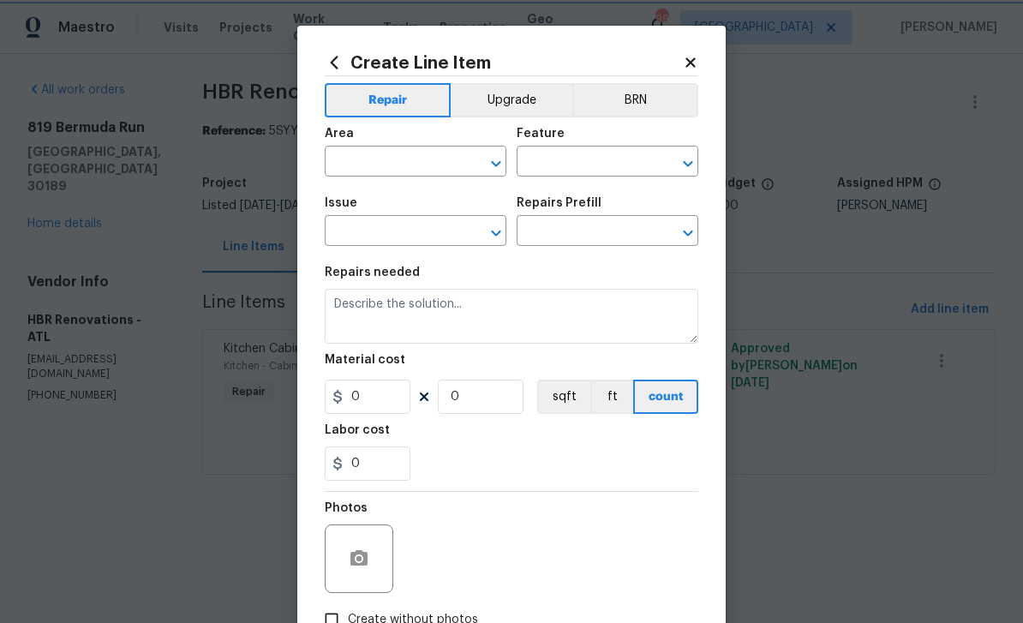
type input "Overall Flooring"
type input "Tile and Grout"
type input "Install tile $4.75"
type textarea "Install tile flooring, float (level), and grout."
type input "4.75"
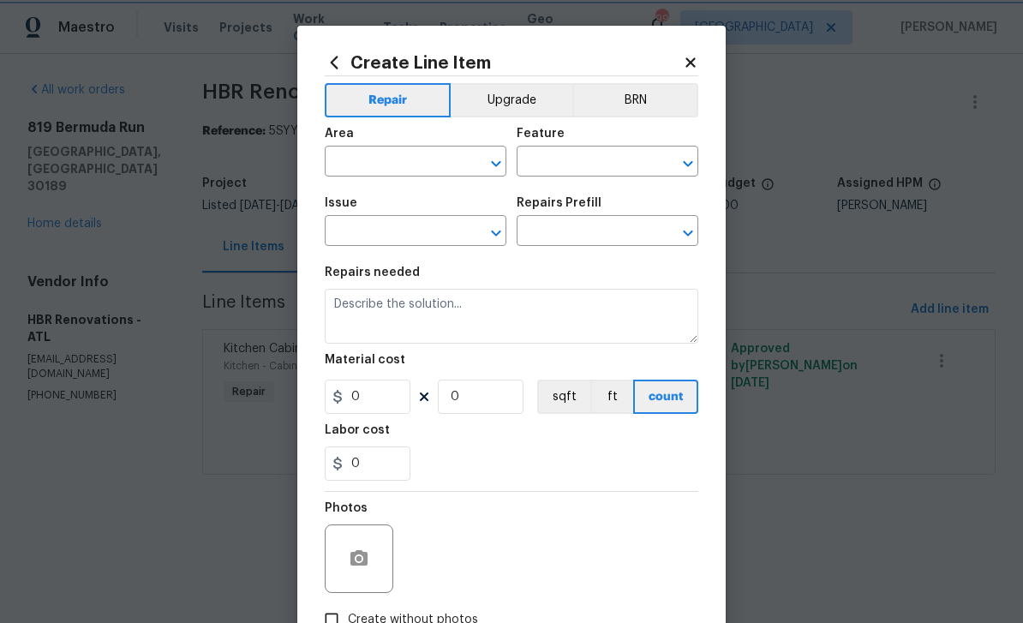
type input "1"
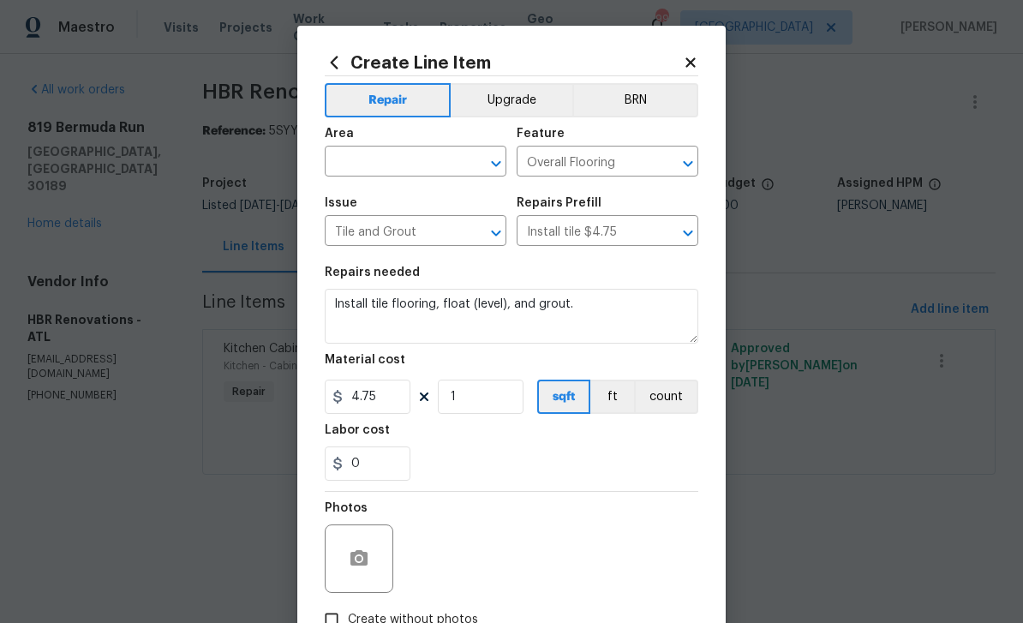
click at [337, 68] on icon at bounding box center [335, 62] width 8 height 13
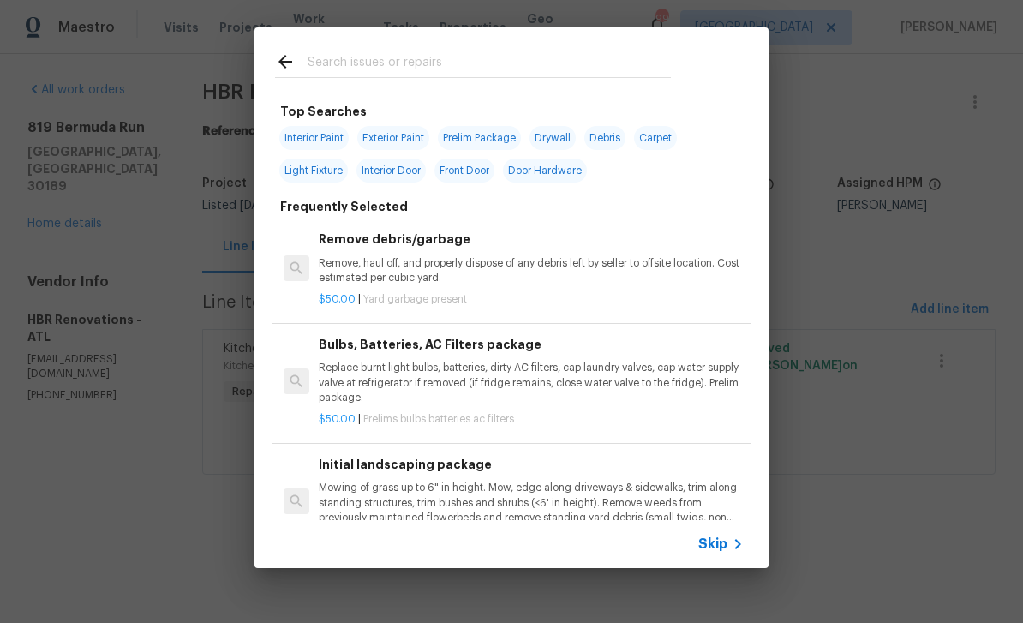
click at [315, 62] on input "text" at bounding box center [488, 64] width 363 height 26
type input "Appliance"
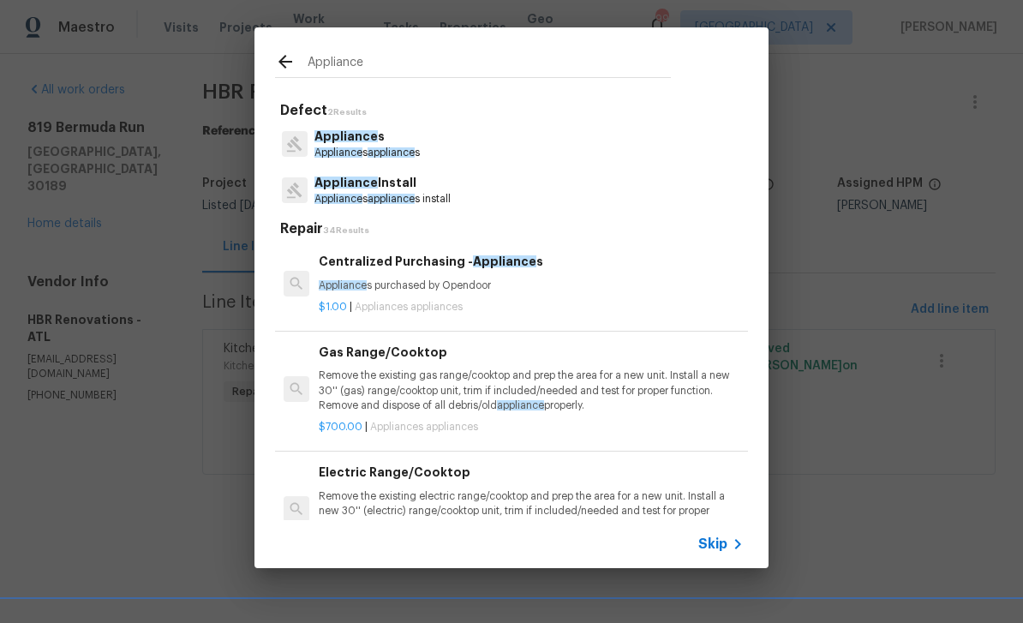
click at [369, 176] on p "Appliance Install" at bounding box center [382, 183] width 136 height 18
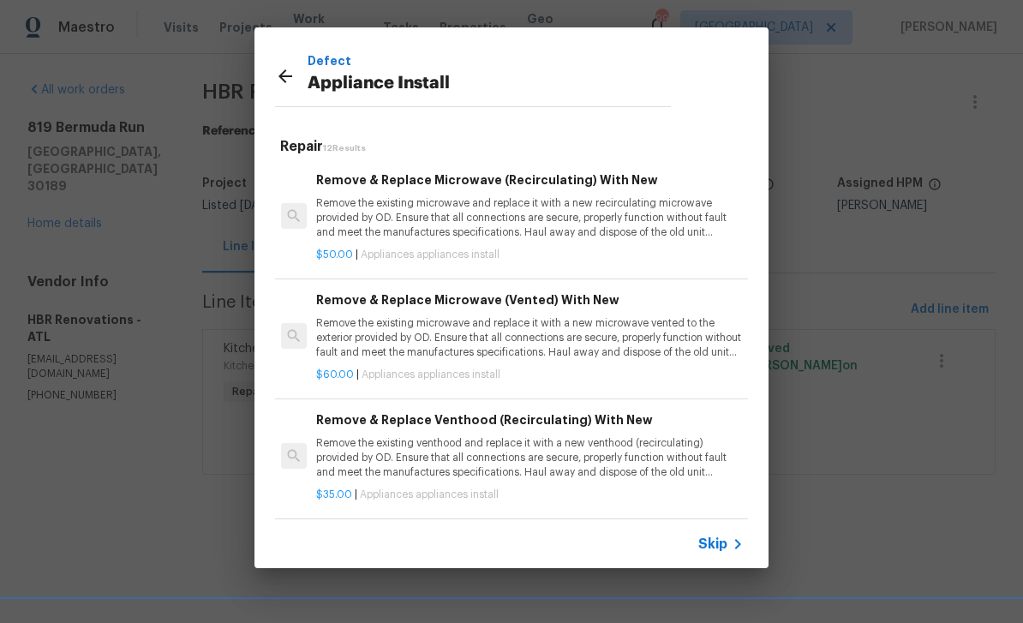
click at [719, 543] on span "Skip" at bounding box center [712, 543] width 29 height 17
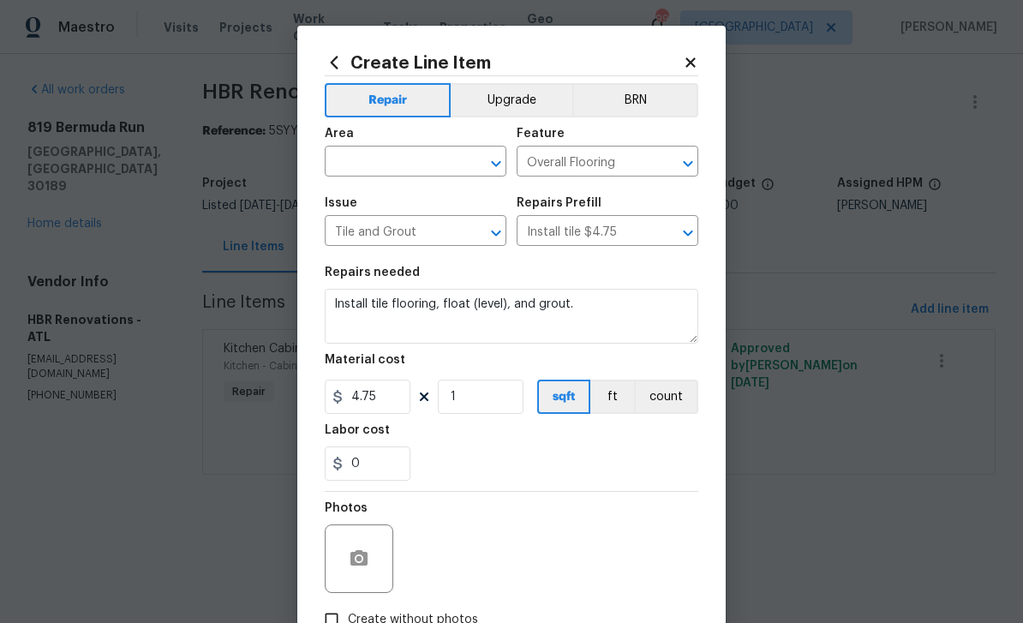
click at [362, 161] on input "text" at bounding box center [392, 163] width 134 height 27
click at [361, 198] on li "Kitchen" at bounding box center [416, 202] width 182 height 28
type input "Kitchen"
click at [694, 162] on icon "Open" at bounding box center [687, 163] width 21 height 21
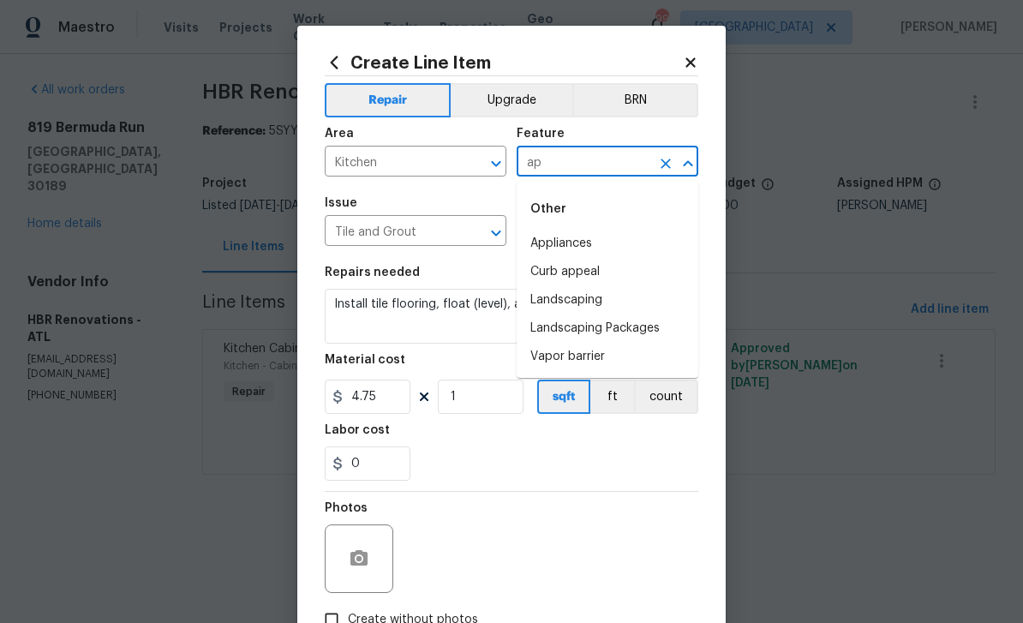
click at [571, 236] on li "Appliances" at bounding box center [607, 244] width 182 height 28
type input "Appliances"
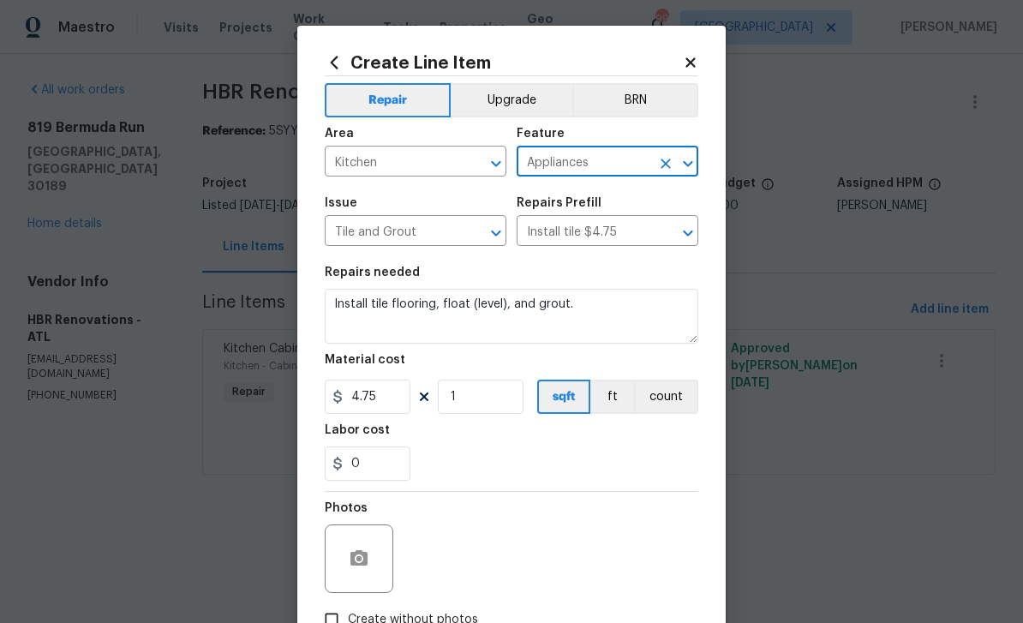
click at [503, 231] on icon "Open" at bounding box center [496, 233] width 21 height 21
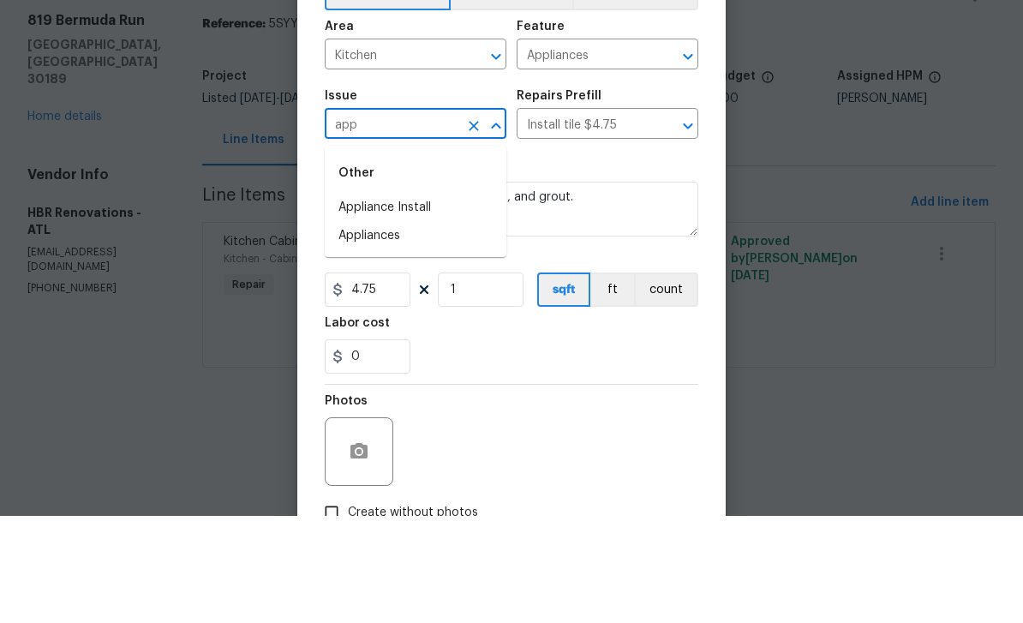
click at [365, 301] on li "Appliance Install" at bounding box center [416, 315] width 182 height 28
type input "Appliance Install"
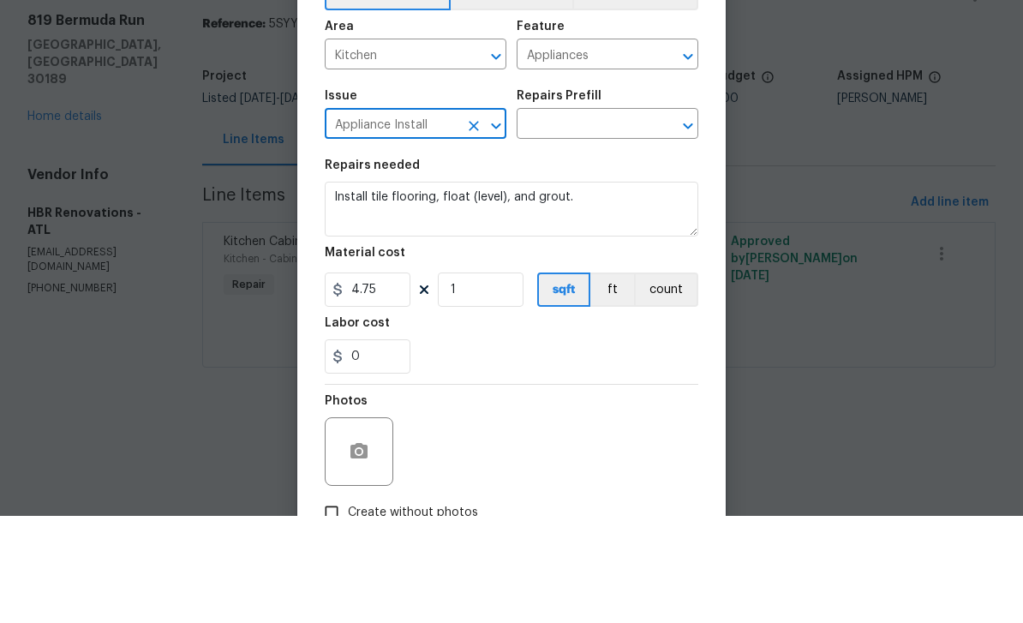
click at [684, 230] on icon "Open" at bounding box center [687, 233] width 9 height 6
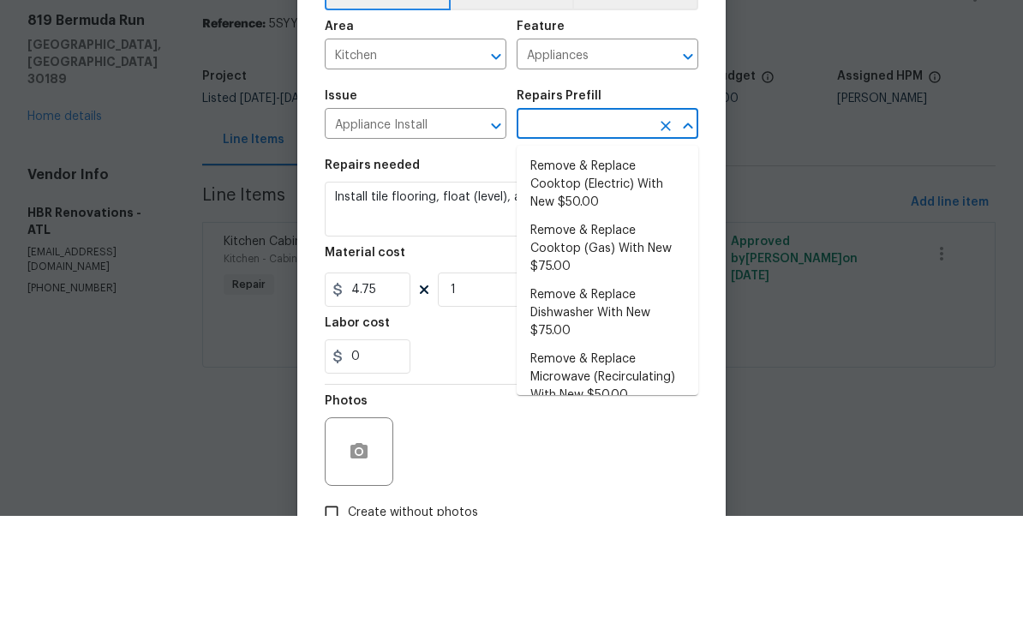
click at [484, 221] on button "Open" at bounding box center [496, 233] width 24 height 24
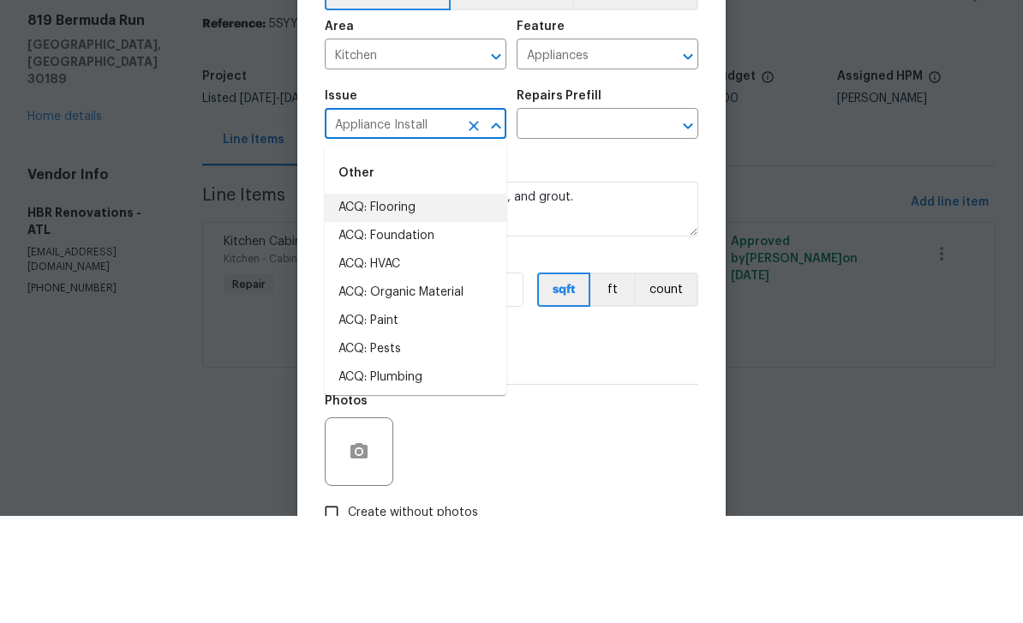
click at [454, 219] on input "Appliance Install" at bounding box center [392, 232] width 134 height 27
click at [438, 219] on input "Appliance Install" at bounding box center [392, 232] width 134 height 27
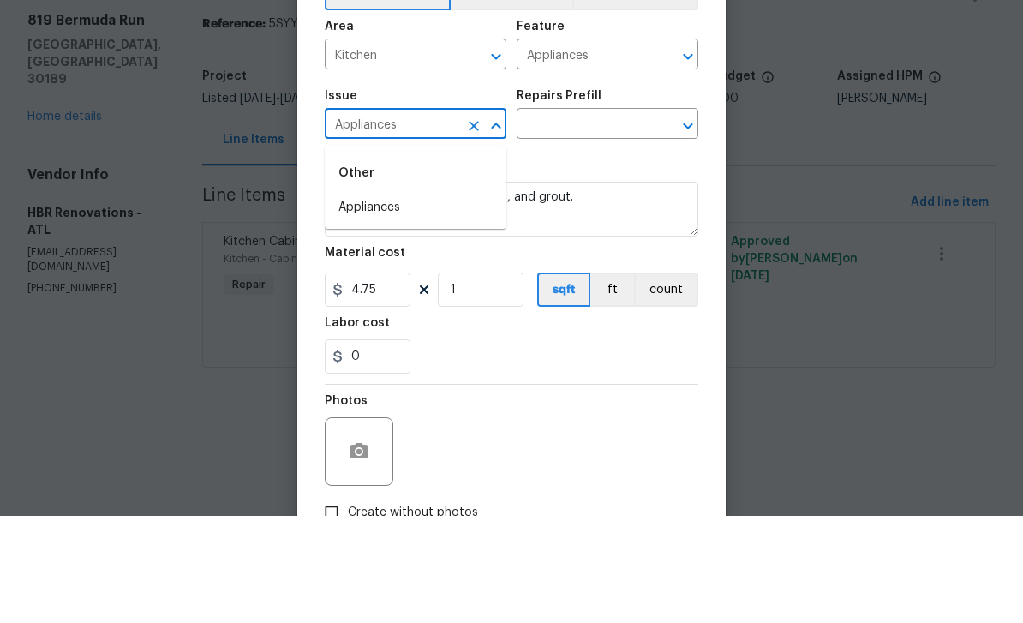
click at [363, 301] on li "Appliances" at bounding box center [416, 315] width 182 height 28
click at [686, 223] on icon "Open" at bounding box center [687, 233] width 21 height 21
type input "Appliances"
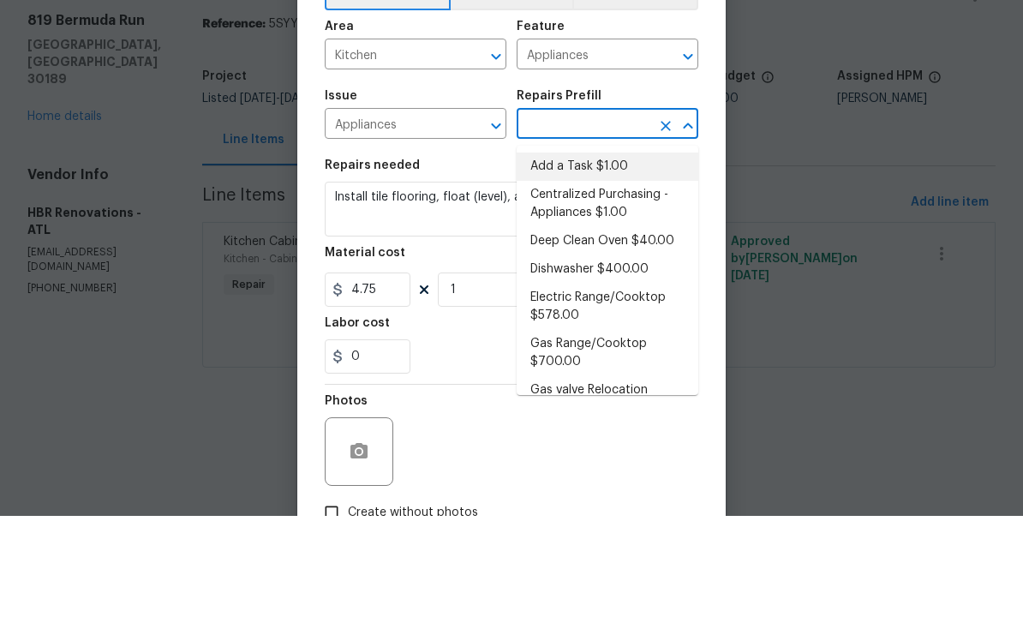
click at [643, 259] on li "Add a Task $1.00" at bounding box center [607, 273] width 182 height 28
type input "Add a Task $1.00"
type textarea "HPM to detail"
type input "Add a Task $1.00"
type input "1"
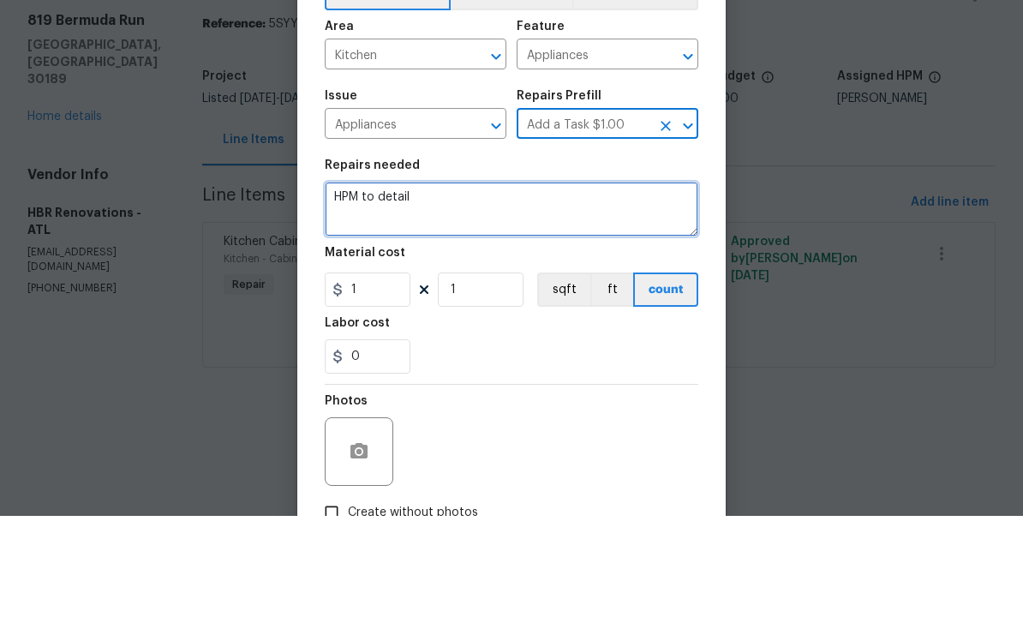
click at [592, 289] on textarea "HPM to detail" at bounding box center [511, 316] width 373 height 55
type textarea "H"
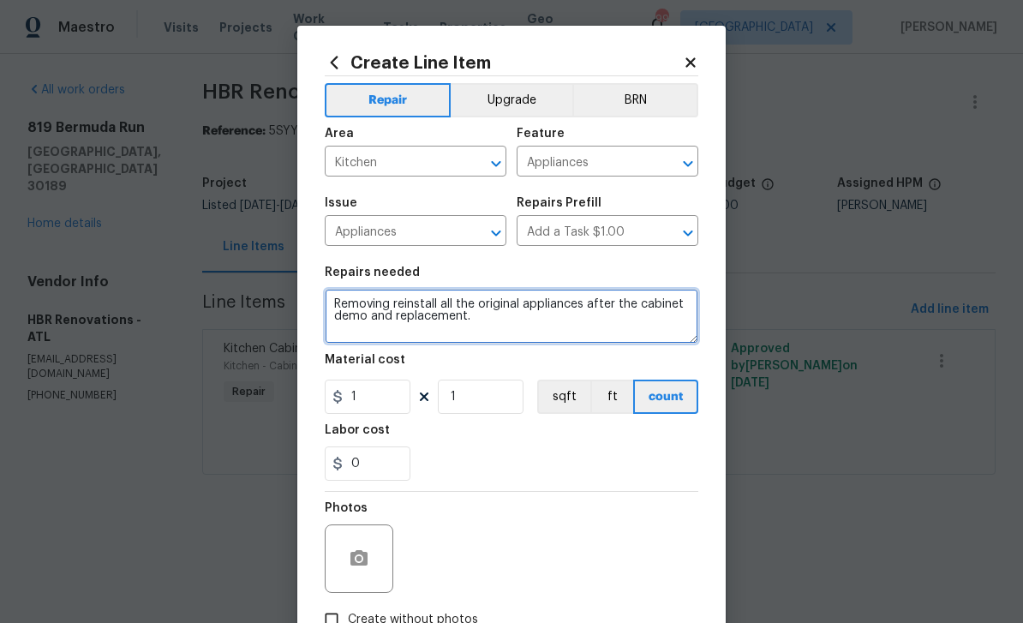
type textarea "Removing reinstall all the original appliances after the cabinet demo and repla…"
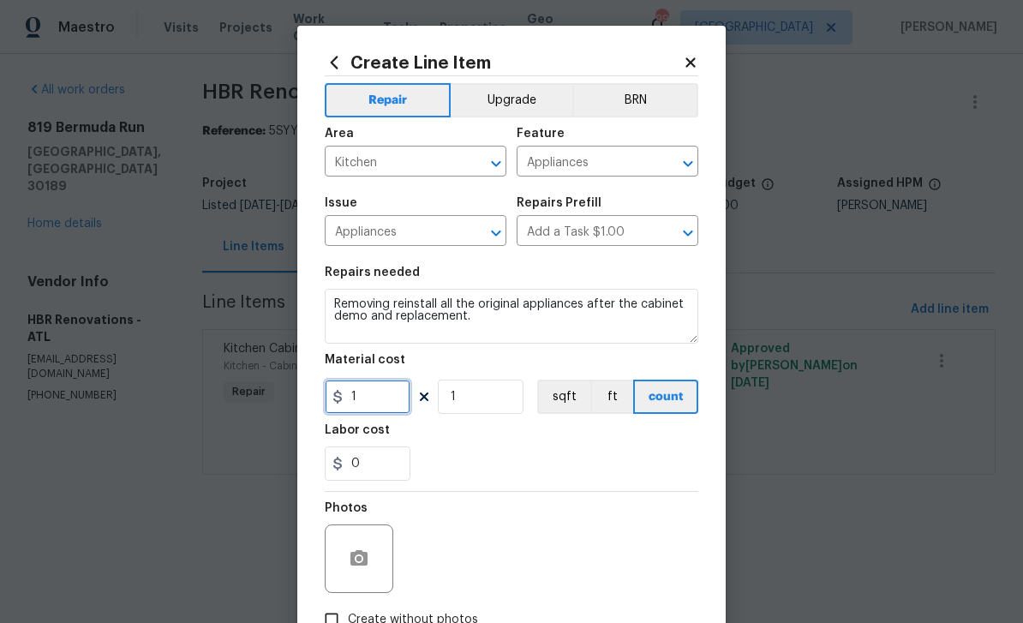
click at [371, 395] on input "1" at bounding box center [368, 396] width 86 height 34
type input "200"
click at [355, 569] on icon "button" at bounding box center [359, 558] width 21 height 21
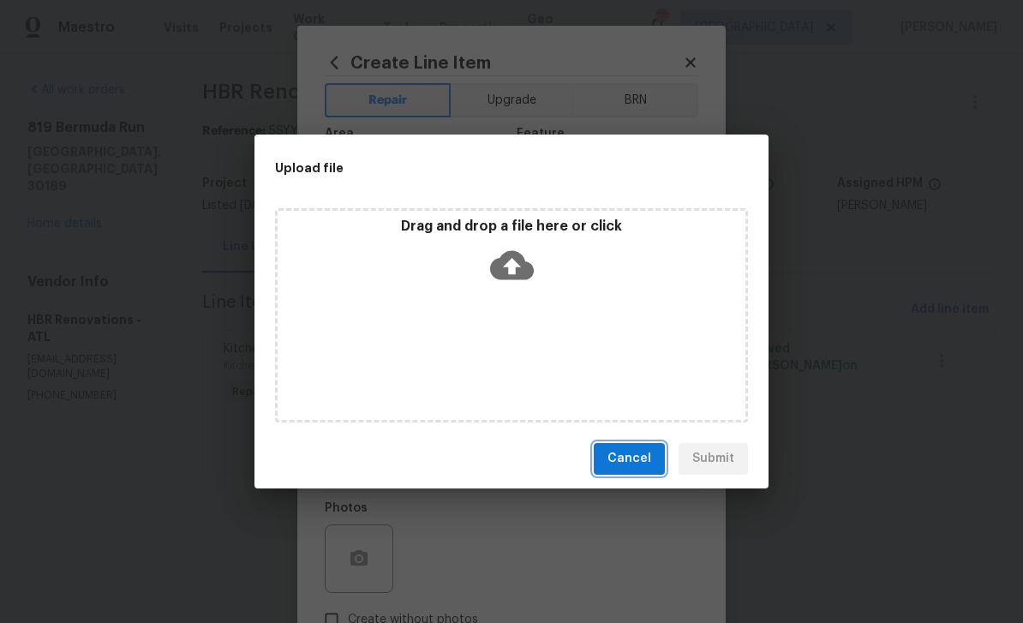
click at [629, 460] on span "Cancel" at bounding box center [629, 458] width 44 height 21
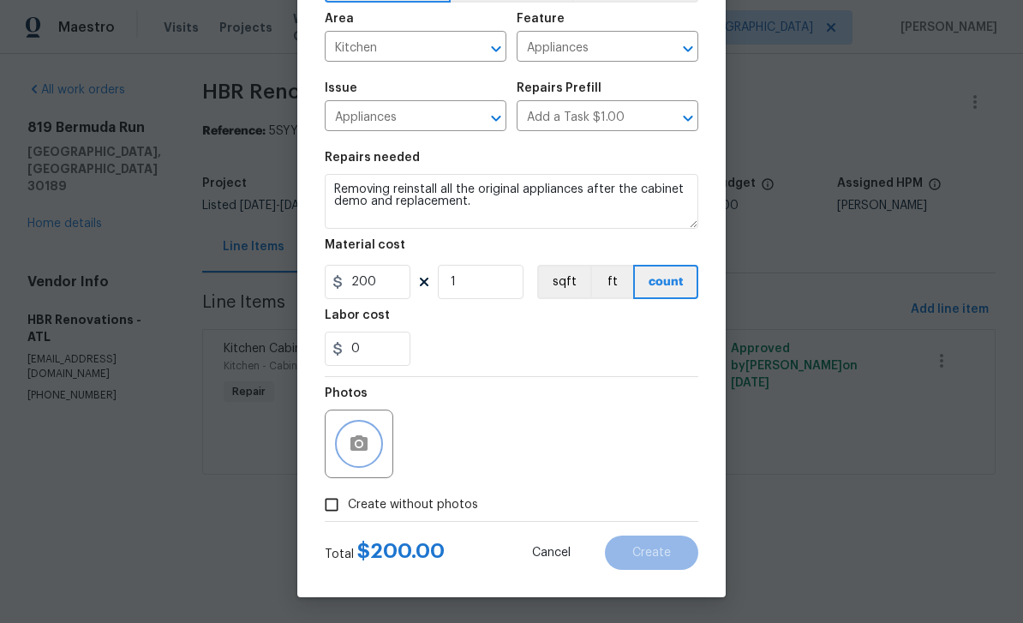
scroll to position [118, 0]
click at [335, 503] on input "Create without photos" at bounding box center [331, 504] width 33 height 33
checkbox input "true"
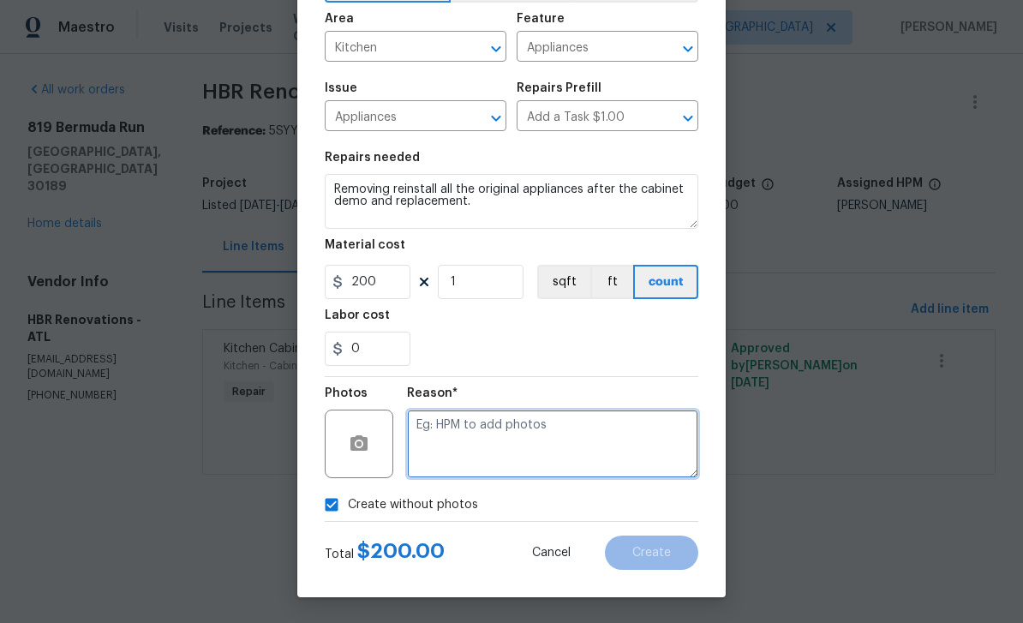
click at [448, 428] on textarea at bounding box center [552, 443] width 291 height 69
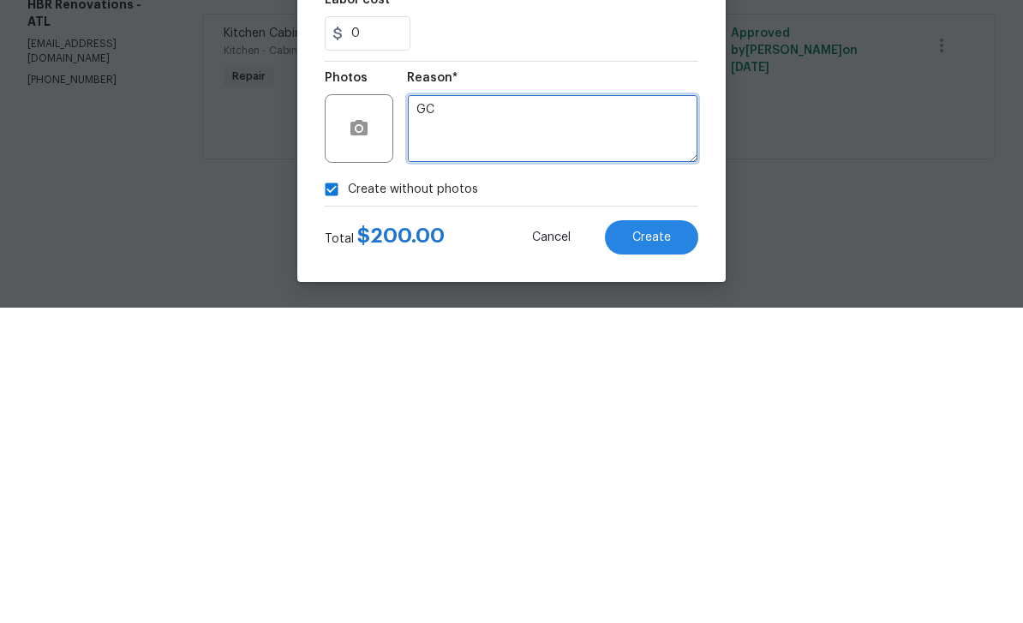
type textarea "GC"
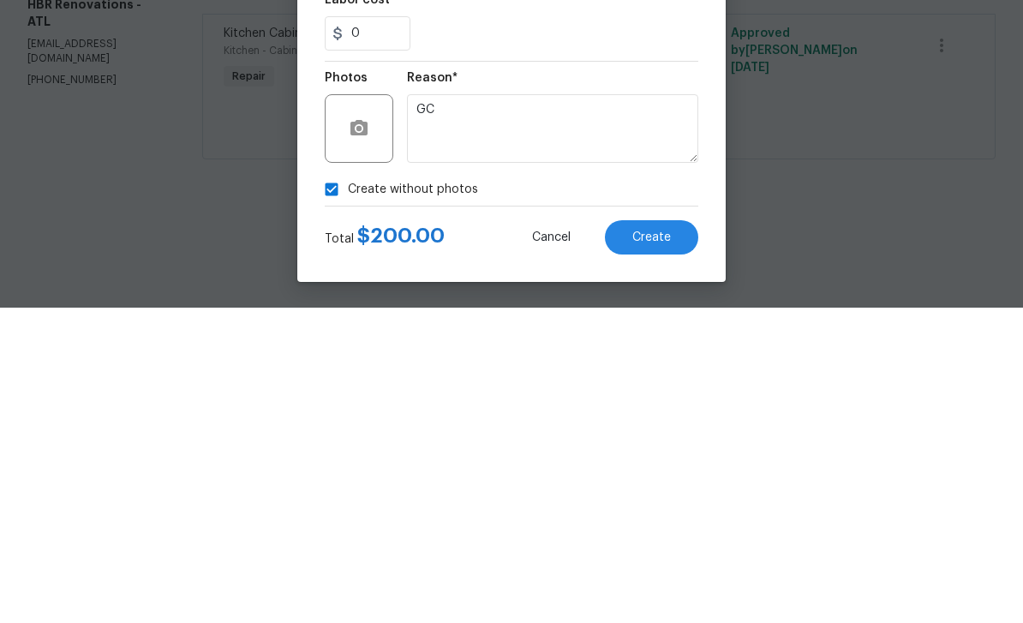
click at [665, 546] on span "Create" at bounding box center [651, 552] width 39 height 13
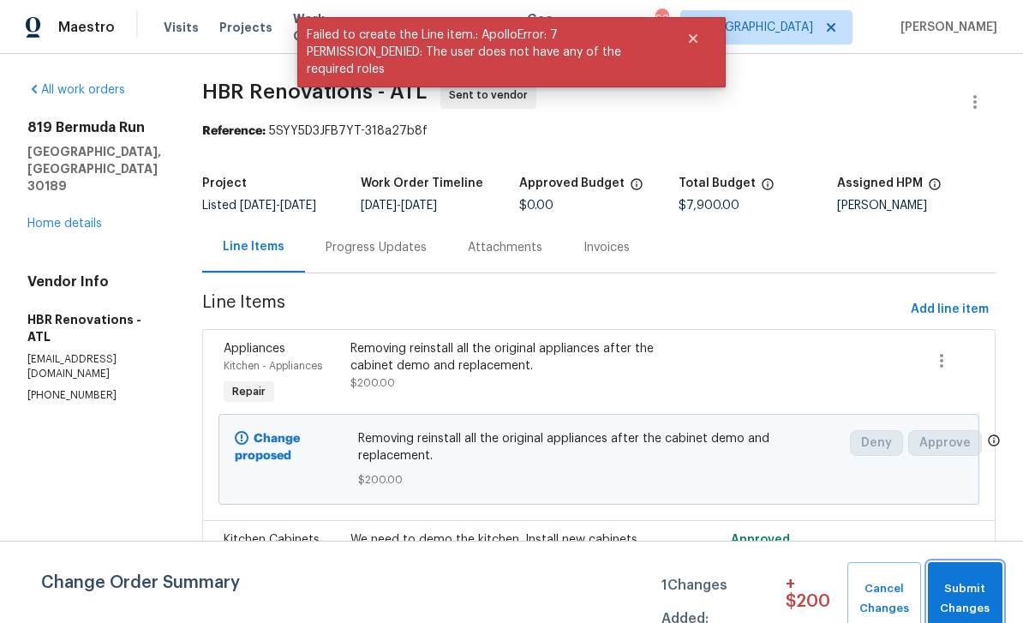
click at [968, 591] on span "Submit Changes" at bounding box center [964, 598] width 57 height 39
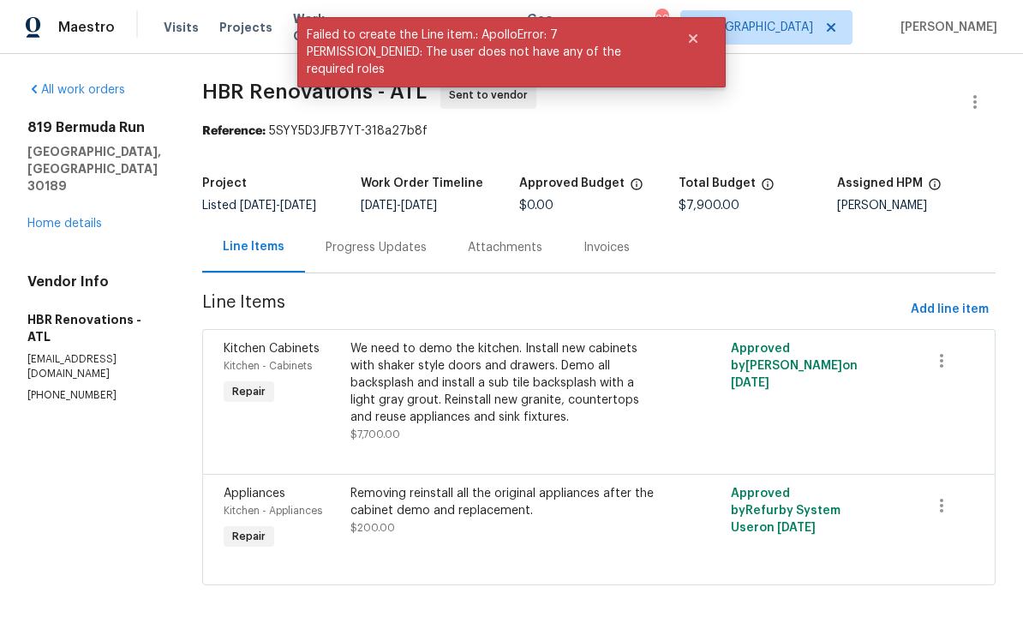
click at [51, 218] on link "Home details" at bounding box center [64, 224] width 75 height 12
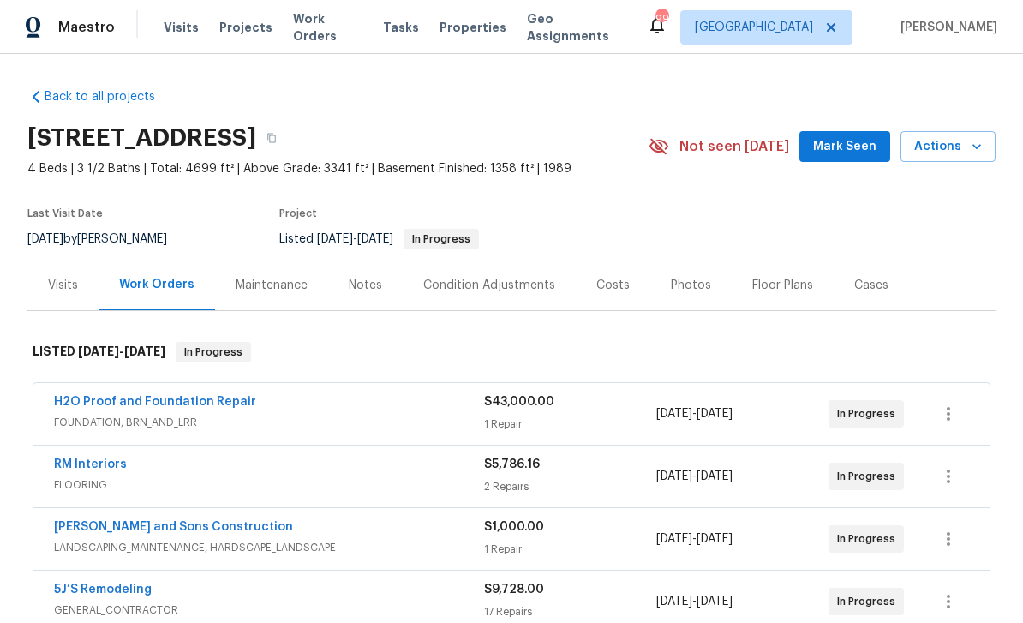
click at [844, 136] on span "Mark Seen" at bounding box center [844, 146] width 63 height 21
